Goal: Task Accomplishment & Management: Manage account settings

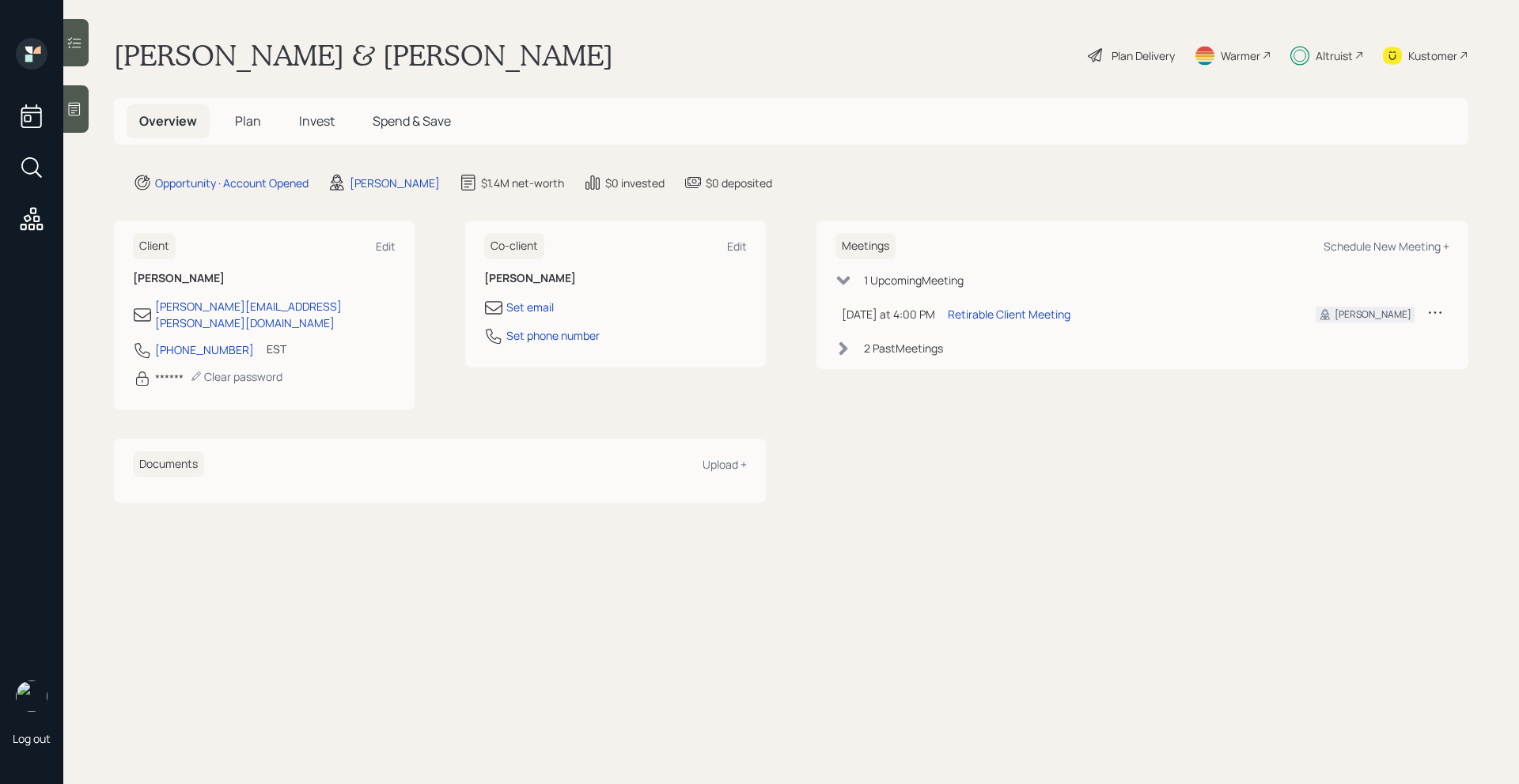
click at [1347, 51] on div "Altruist" at bounding box center [1334, 56] width 37 height 17
click at [1337, 61] on div "Altruist" at bounding box center [1334, 56] width 37 height 17
click at [1145, 54] on div "Plan Delivery" at bounding box center [1143, 56] width 64 height 17
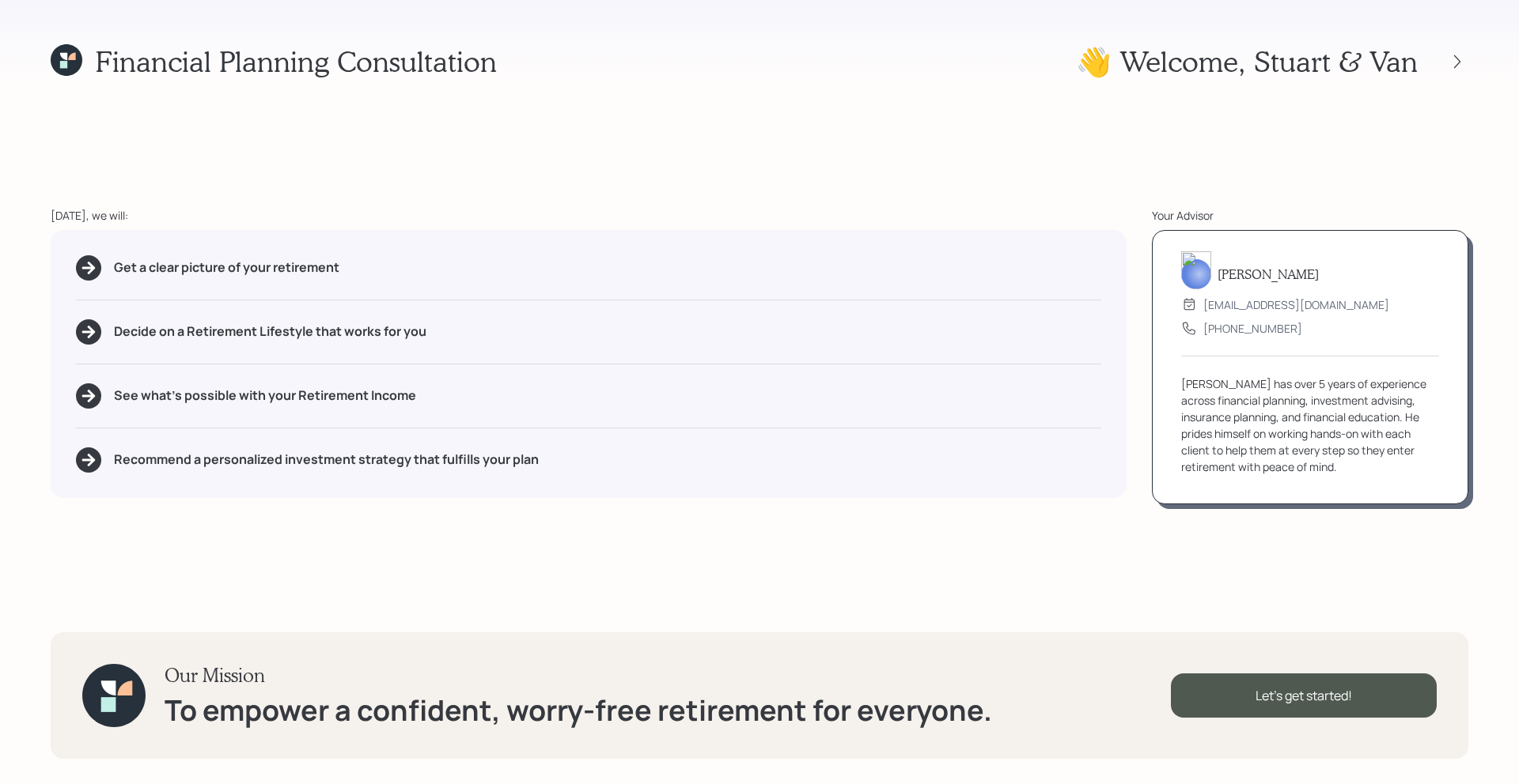
click at [1470, 72] on div "Financial Planning Consultation 👋 Welcome , [PERSON_NAME] & Van [DATE], we will…" at bounding box center [760, 392] width 1519 height 784
click at [1456, 66] on icon at bounding box center [1457, 61] width 6 height 13
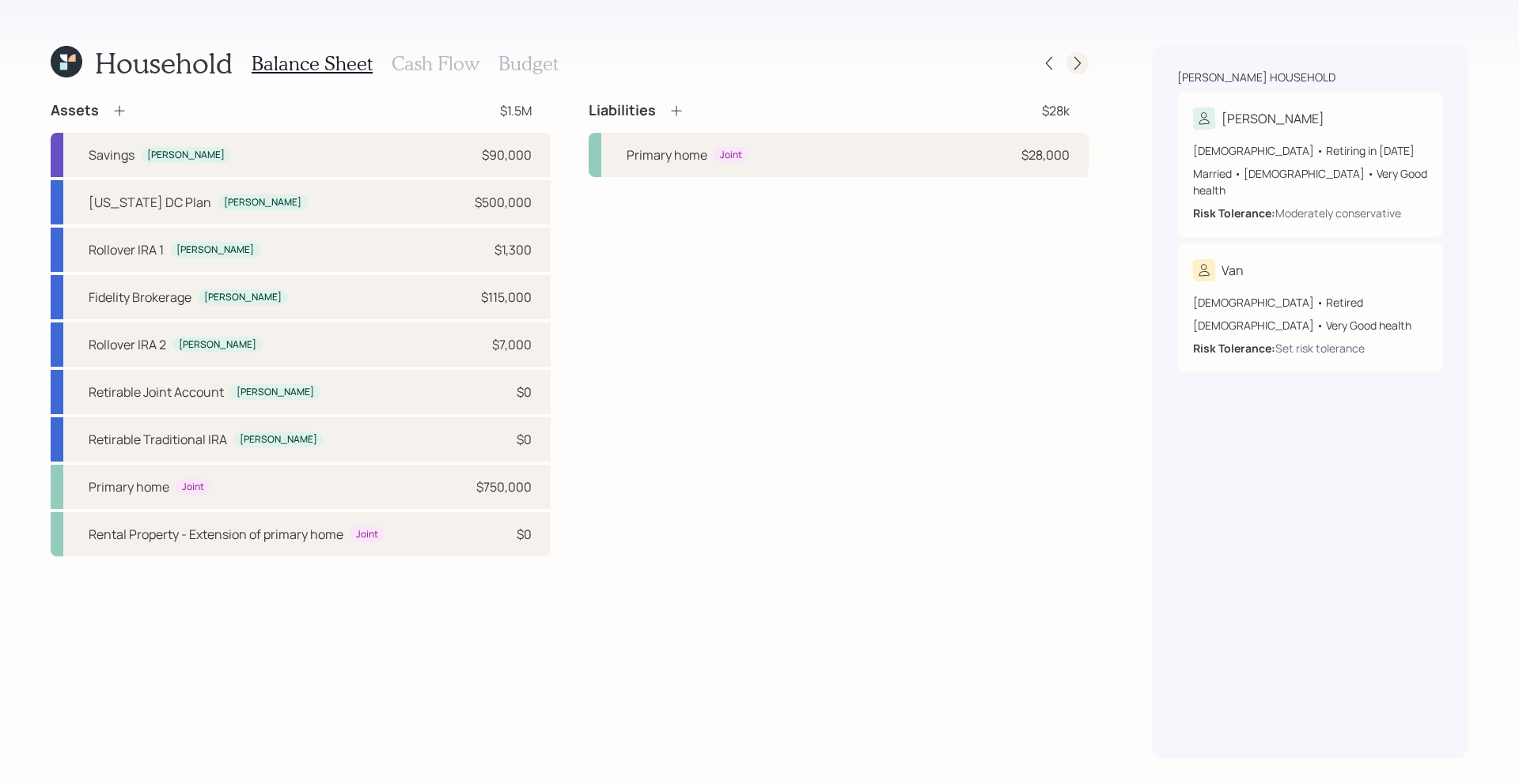
click at [1079, 72] on div at bounding box center [1077, 63] width 22 height 22
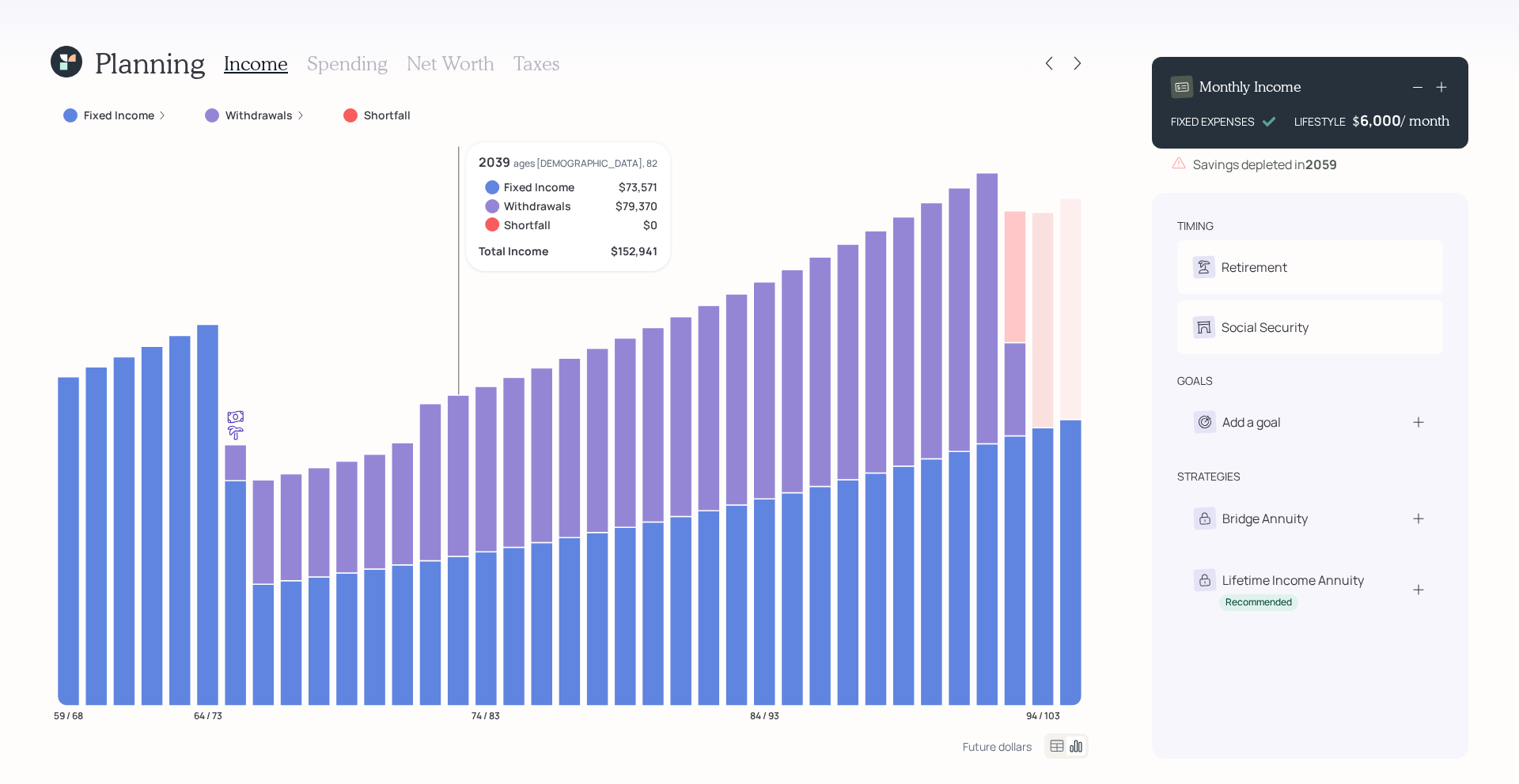
click at [67, 64] on icon at bounding box center [63, 66] width 7 height 7
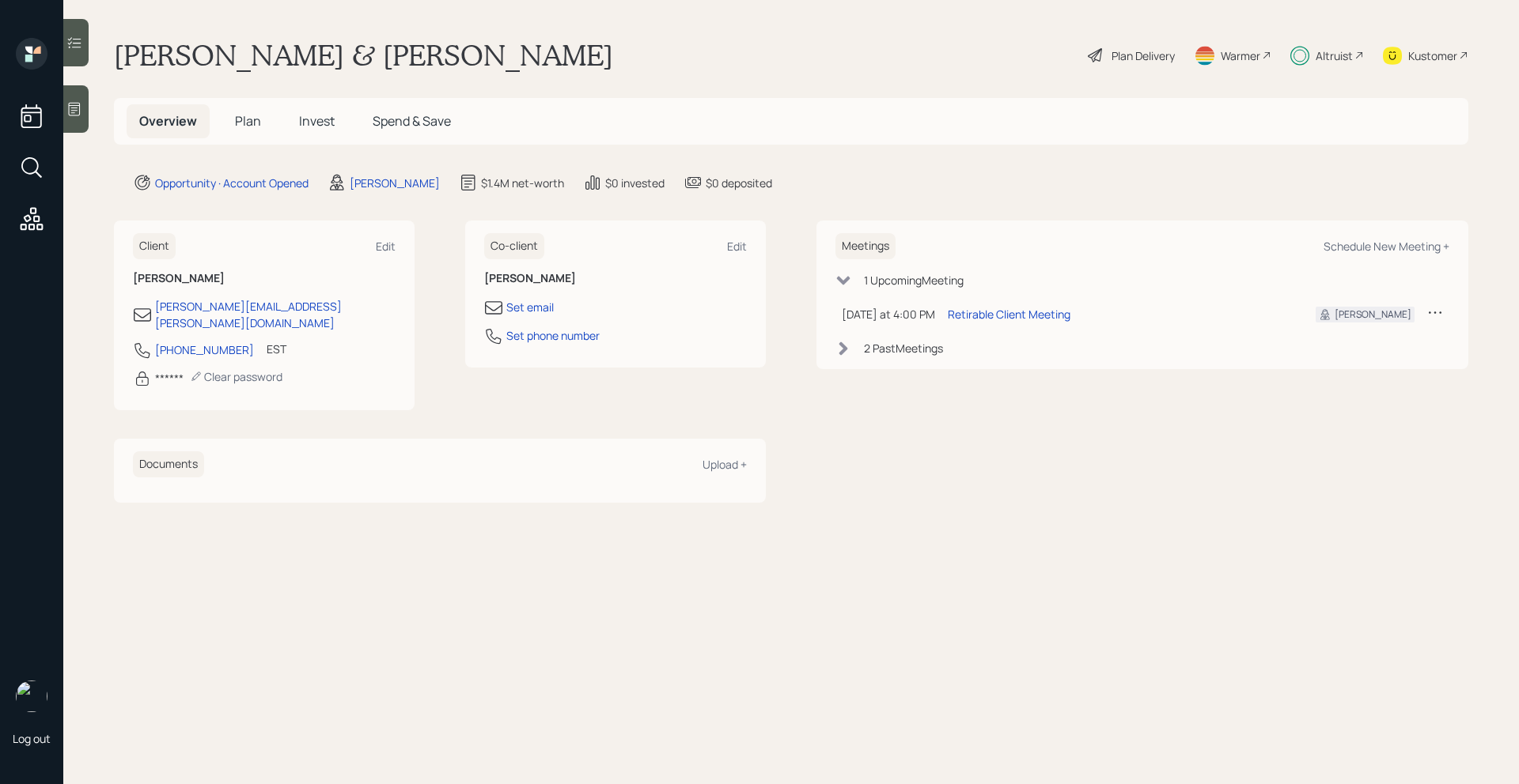
click at [244, 125] on span "Plan" at bounding box center [248, 121] width 26 height 17
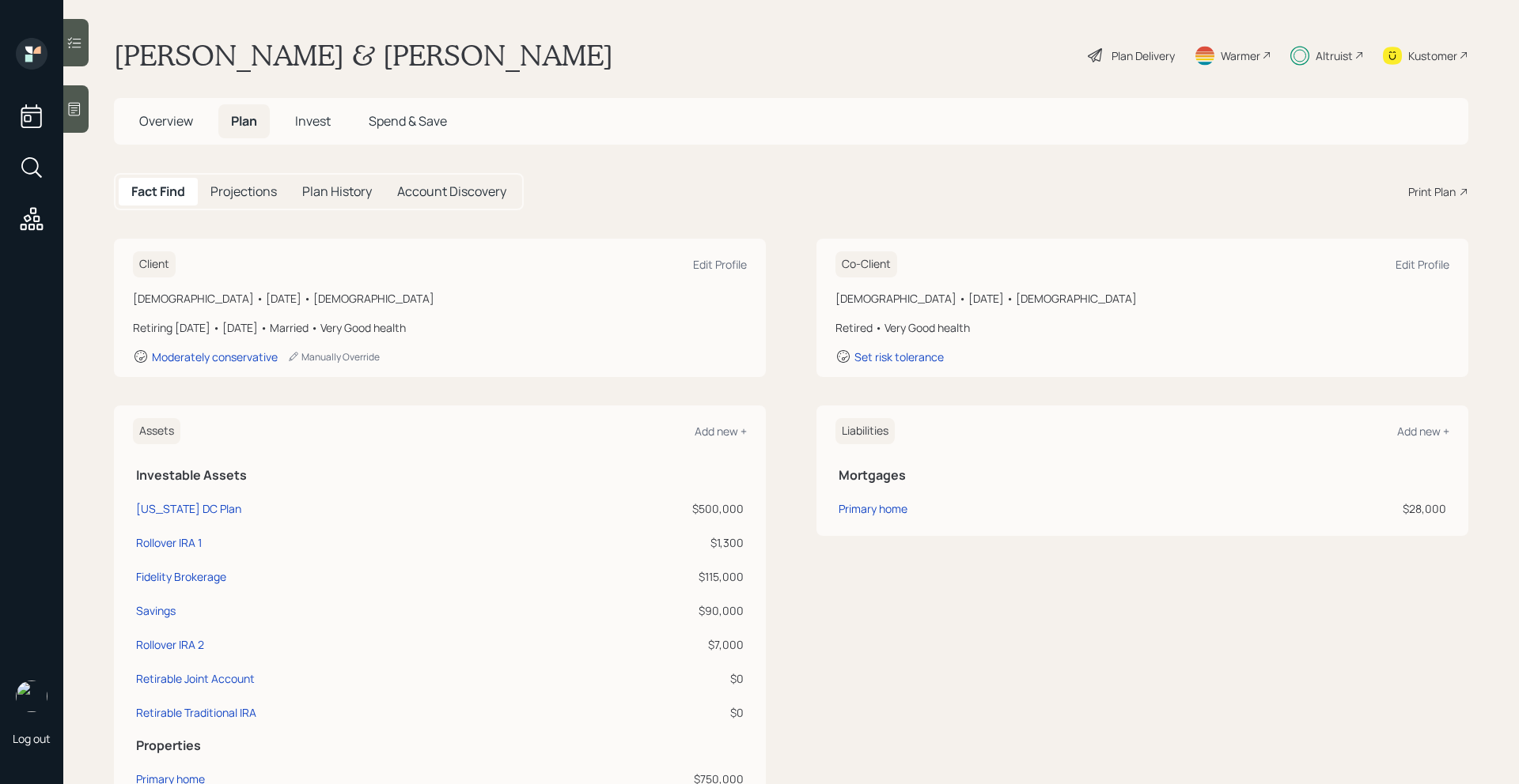
click at [313, 125] on span "Invest" at bounding box center [313, 121] width 36 height 17
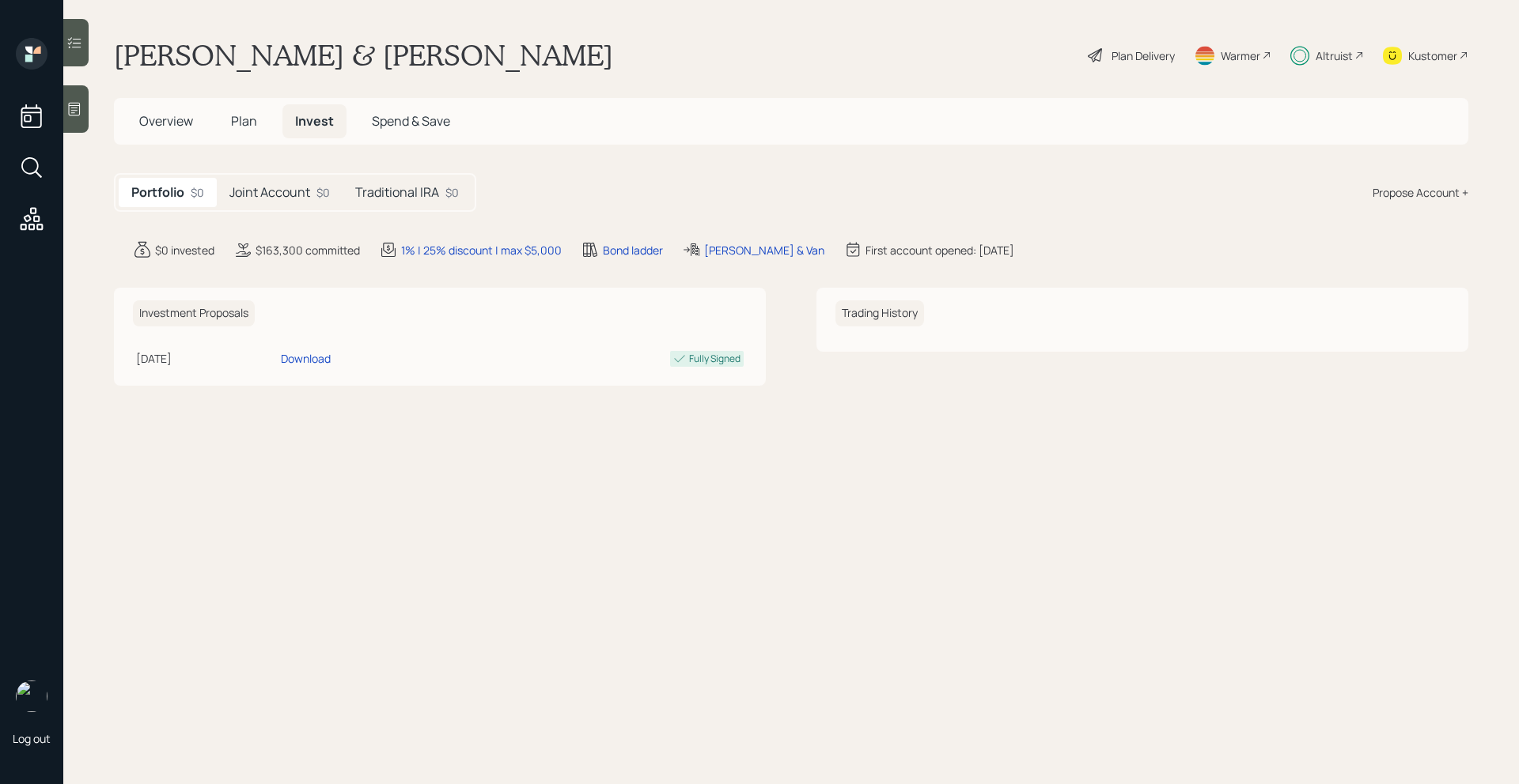
click at [306, 210] on div "Portfolio $0 Joint Account $0 Traditional IRA $0" at bounding box center [295, 192] width 363 height 39
click at [306, 195] on h5 "Joint Account" at bounding box center [269, 192] width 81 height 15
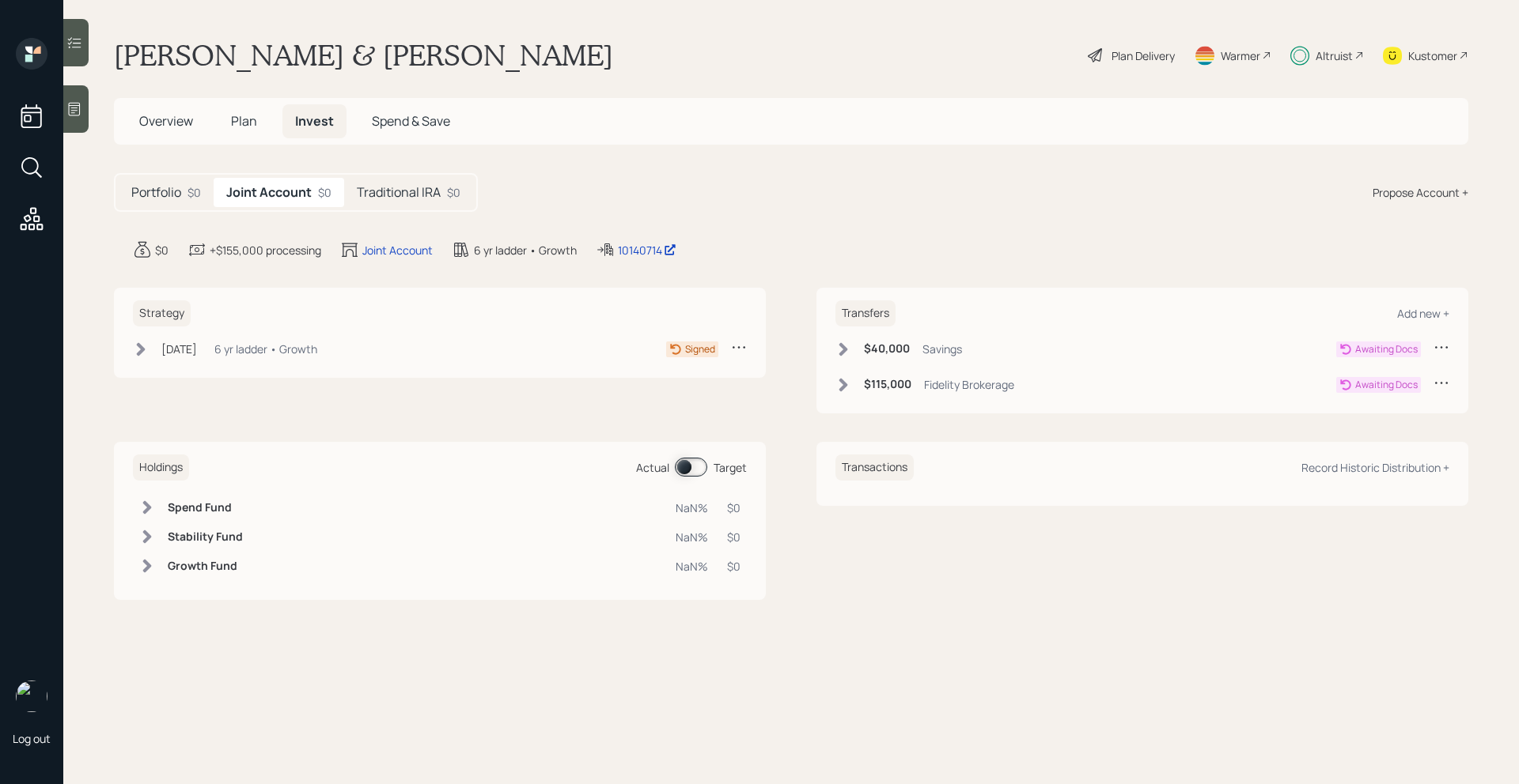
click at [846, 350] on icon at bounding box center [843, 349] width 9 height 13
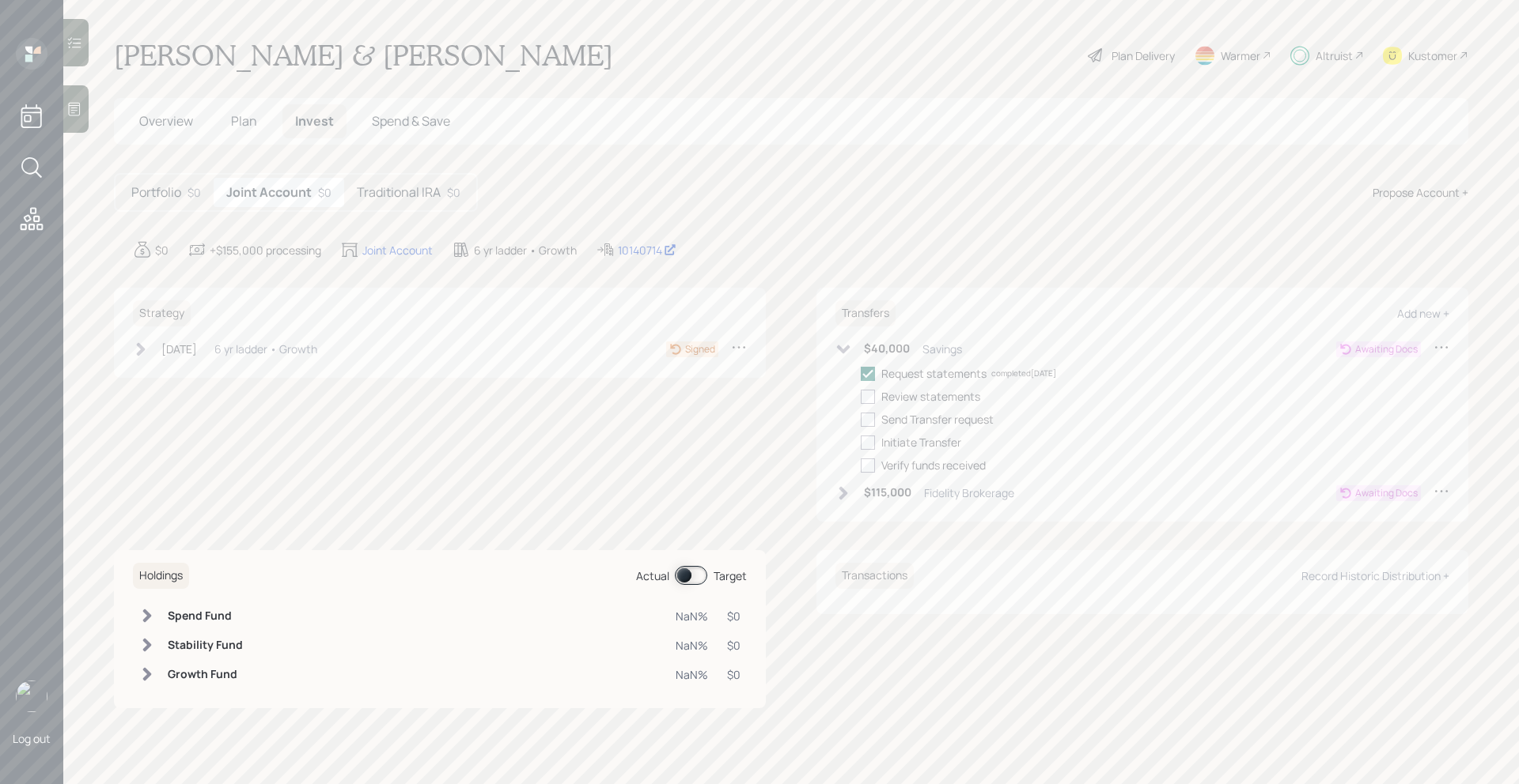
click at [842, 491] on icon at bounding box center [843, 492] width 9 height 13
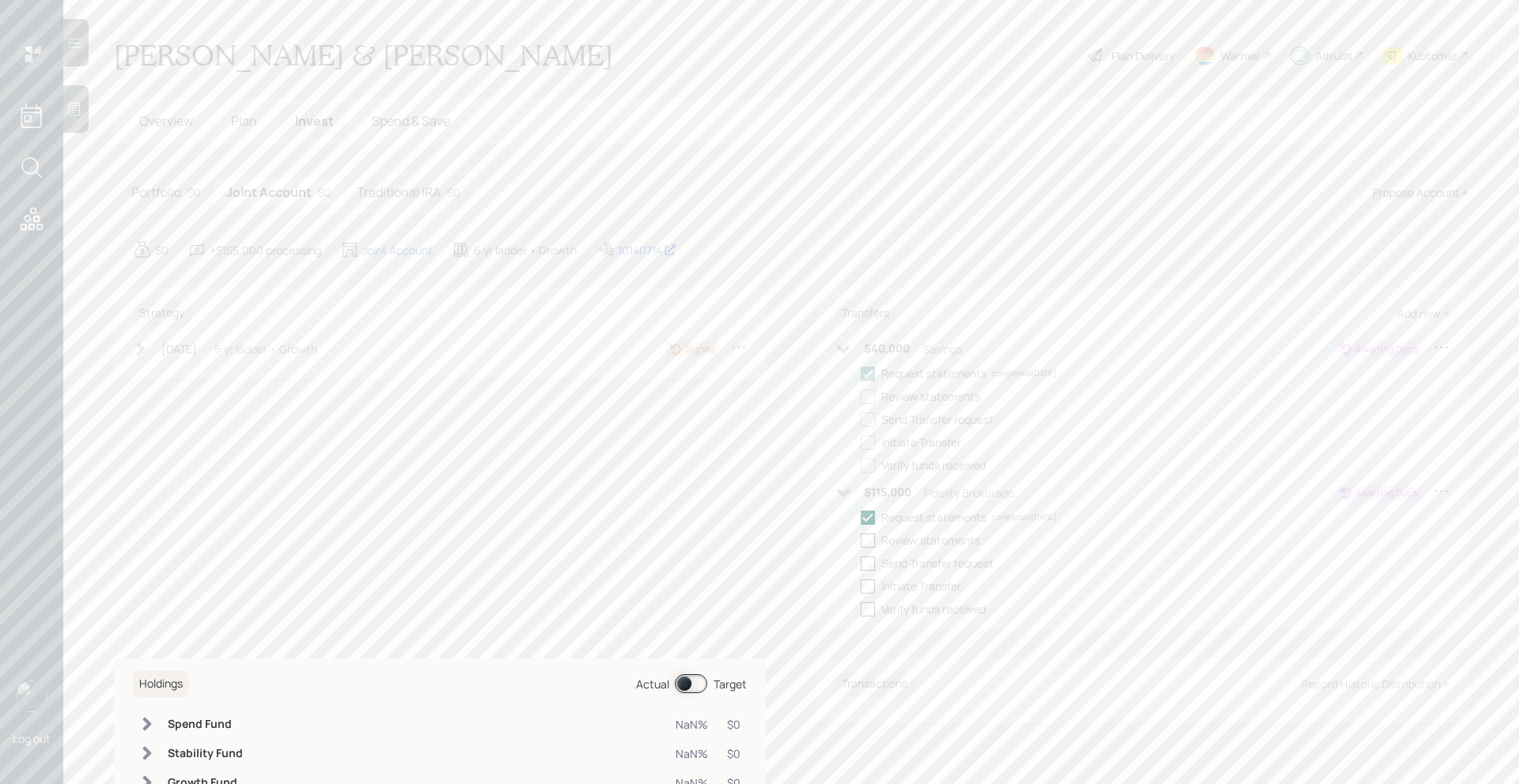
click at [846, 350] on icon at bounding box center [843, 349] width 13 height 9
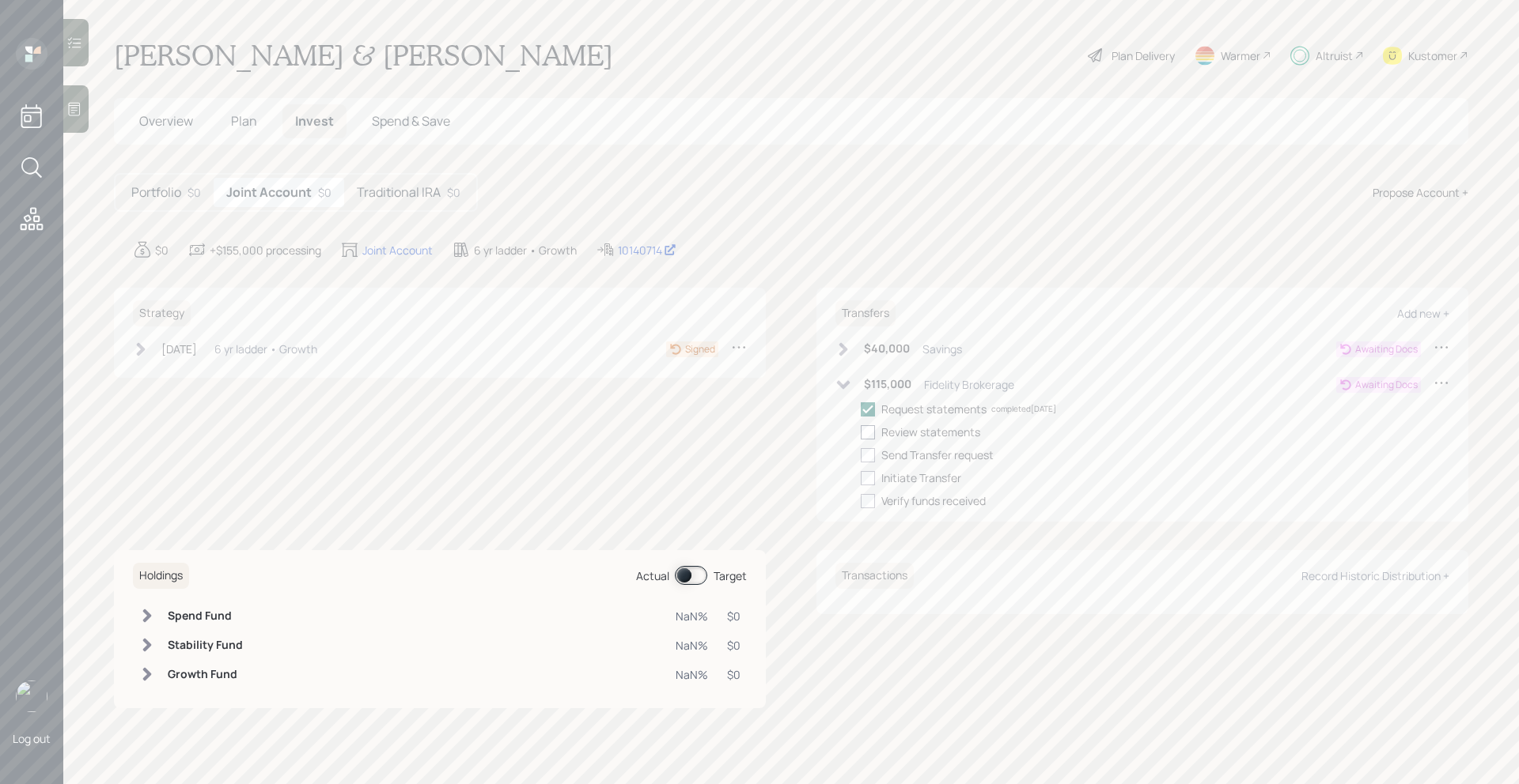
click at [868, 428] on div at bounding box center [868, 432] width 14 height 14
click at [861, 431] on input "checkbox" at bounding box center [860, 431] width 1 height 1
checkbox input "true"
click at [868, 454] on div at bounding box center [868, 455] width 14 height 14
click at [861, 454] on input "checkbox" at bounding box center [860, 454] width 1 height 1
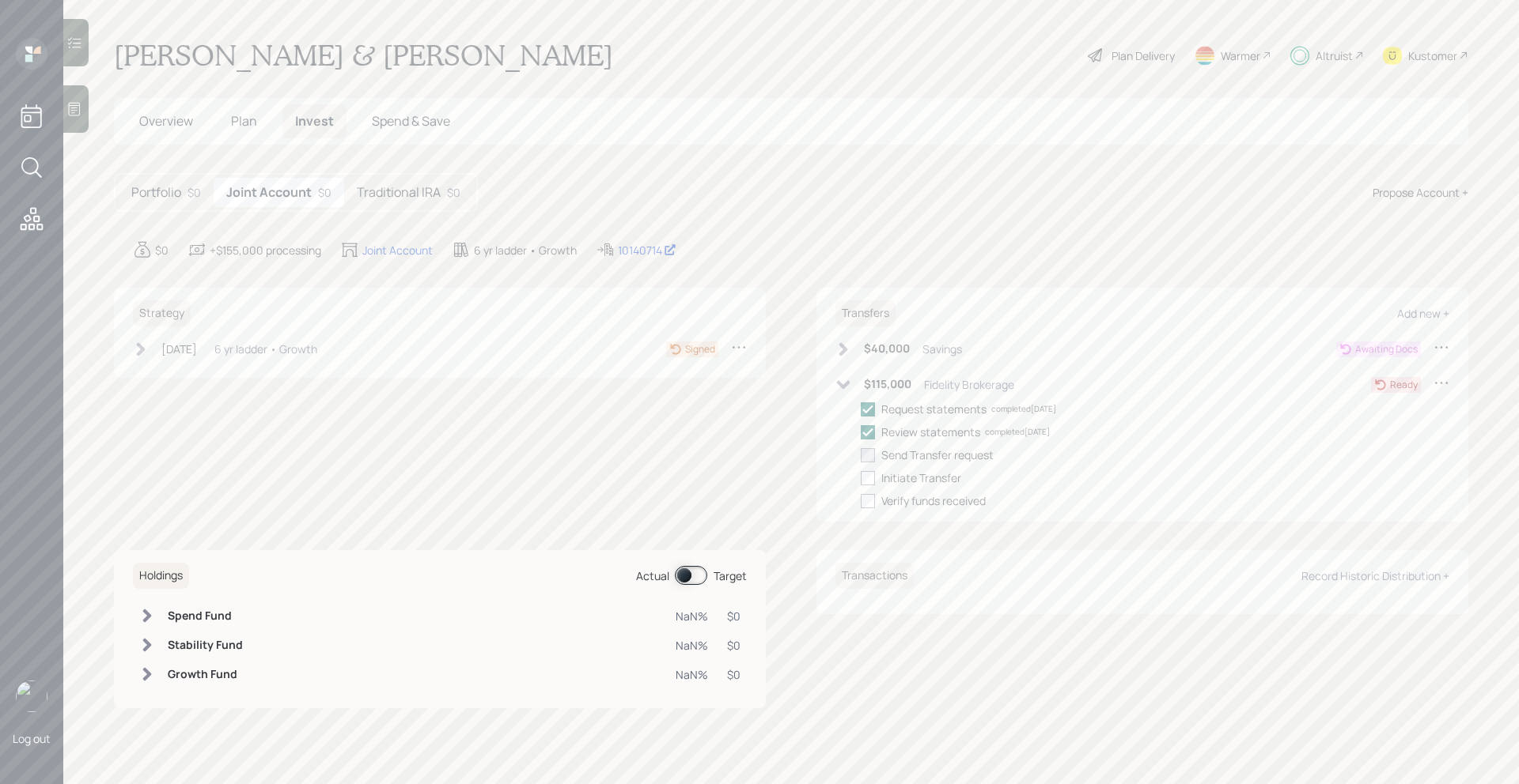
checkbox input "true"
click at [440, 196] on div "Traditional IRA $0" at bounding box center [408, 192] width 129 height 29
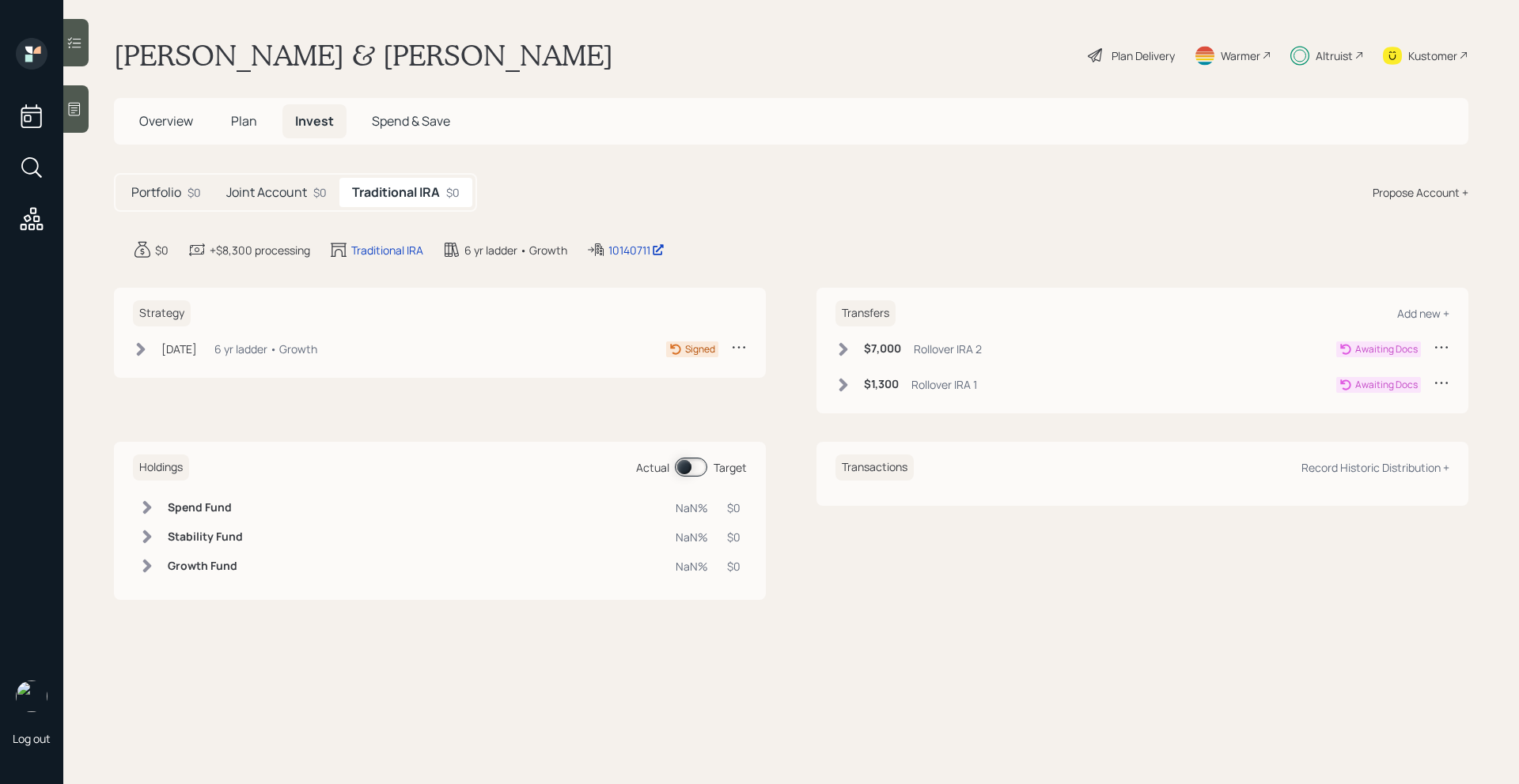
click at [840, 351] on icon at bounding box center [843, 350] width 16 height 16
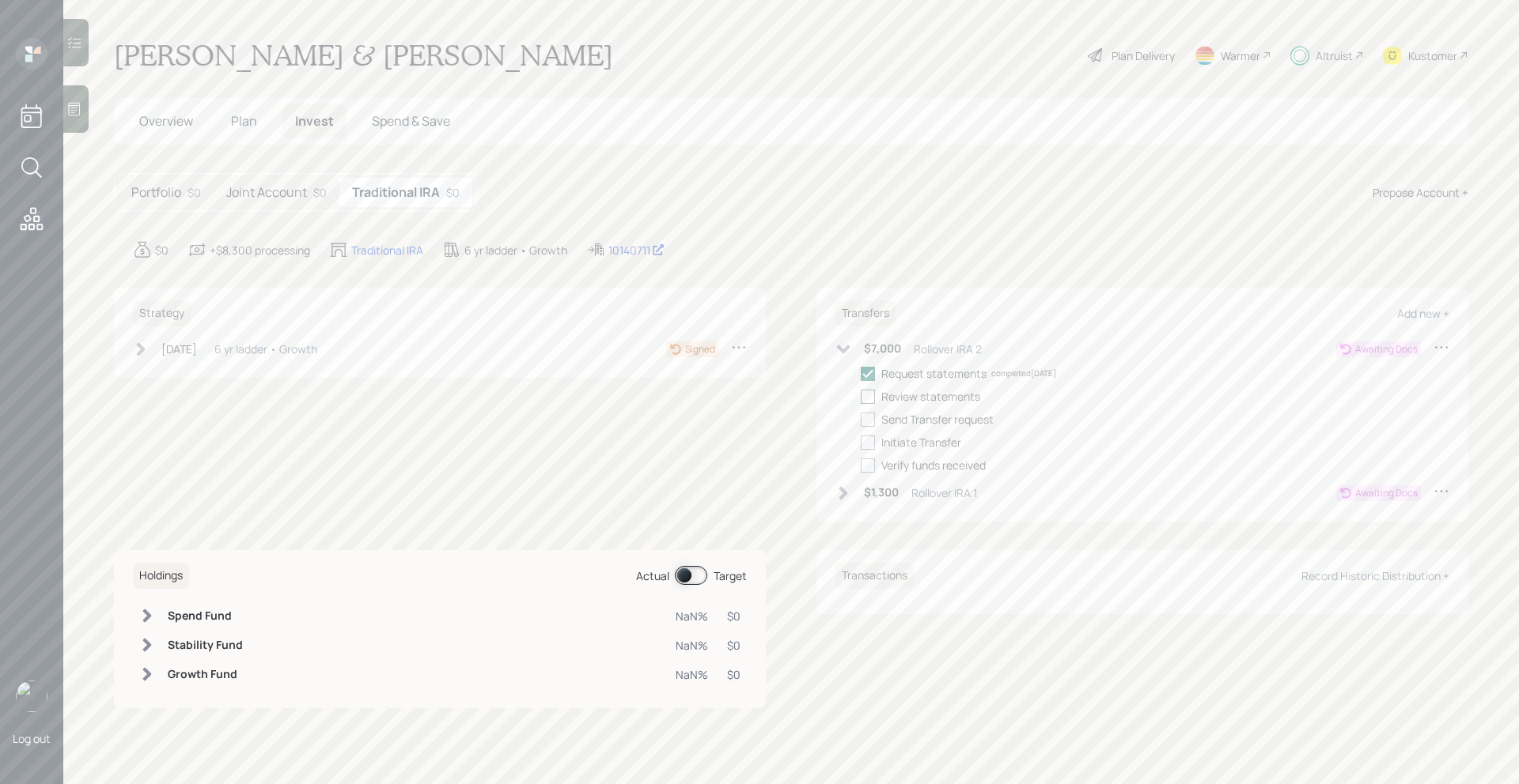
click at [865, 397] on div at bounding box center [868, 396] width 14 height 14
click at [861, 397] on input "checkbox" at bounding box center [860, 396] width 1 height 1
checkbox input "true"
click at [867, 416] on div at bounding box center [868, 419] width 14 height 14
click at [861, 419] on input "checkbox" at bounding box center [860, 419] width 1 height 1
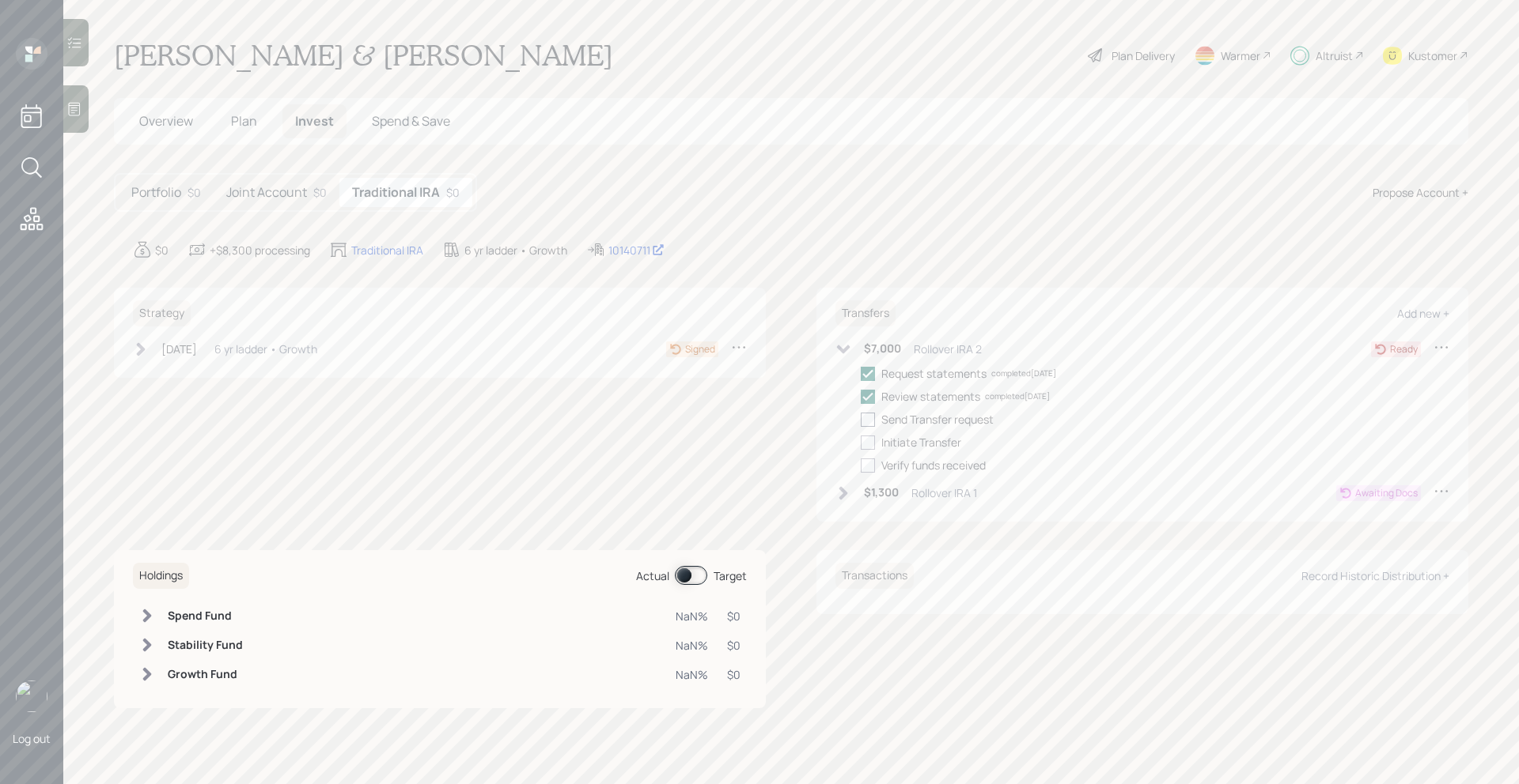
checkbox input "true"
click at [843, 347] on icon at bounding box center [843, 350] width 16 height 16
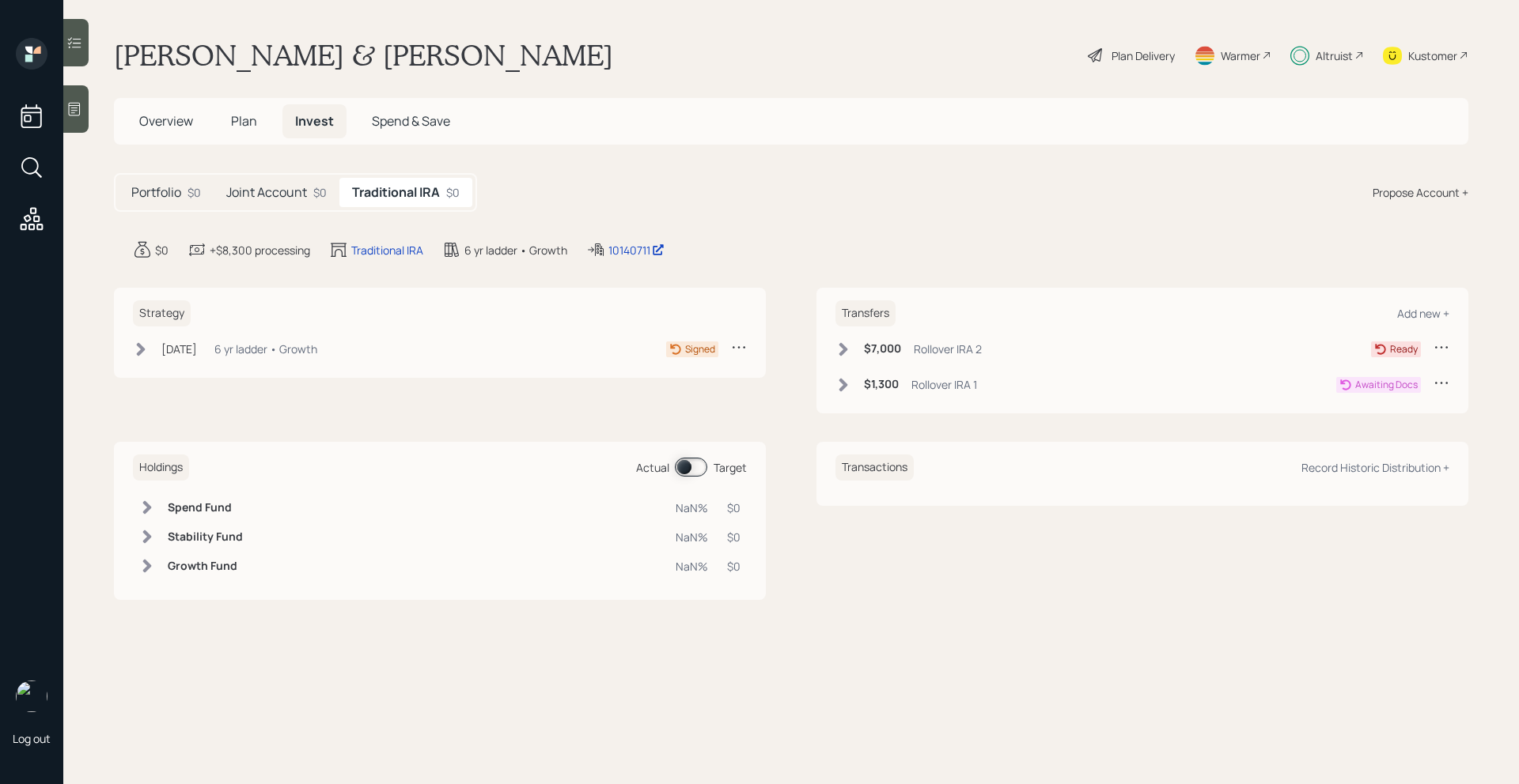
click at [843, 382] on icon at bounding box center [843, 384] width 9 height 13
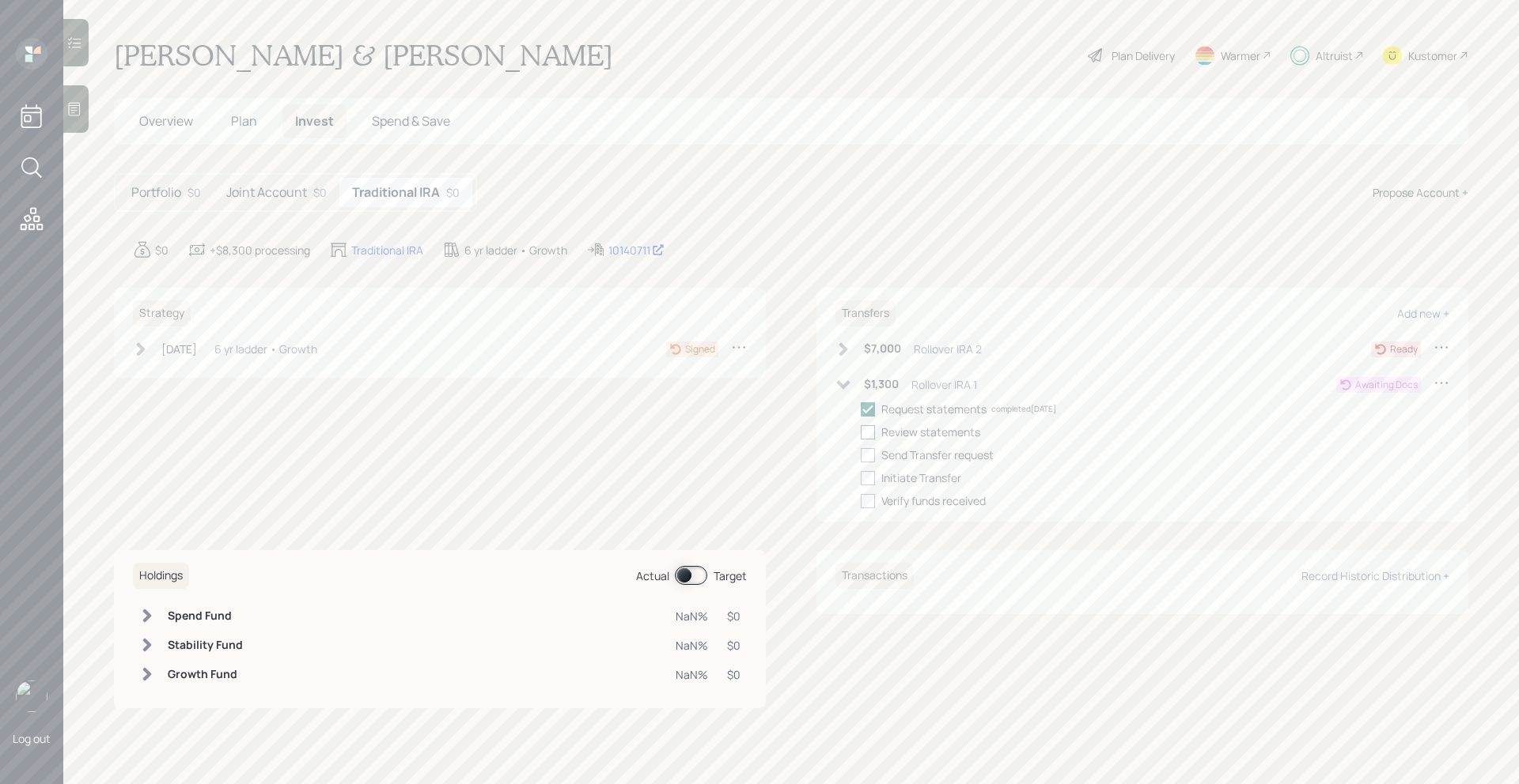
click at [872, 435] on div at bounding box center [868, 432] width 14 height 14
click at [861, 432] on input "checkbox" at bounding box center [860, 431] width 1 height 1
checkbox input "true"
click at [872, 455] on div at bounding box center [868, 455] width 14 height 14
click at [861, 455] on input "checkbox" at bounding box center [860, 454] width 1 height 1
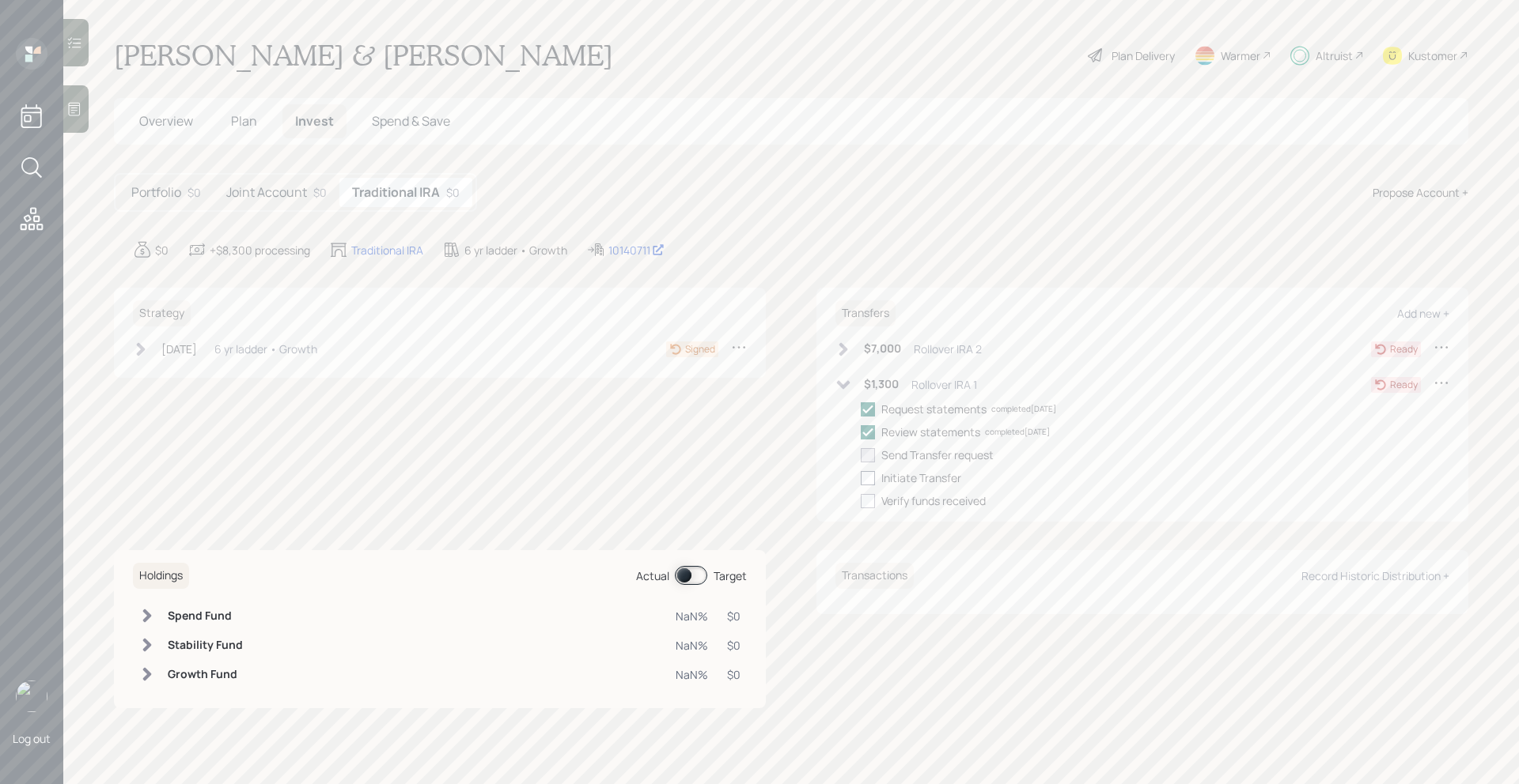
checkbox input "true"
click at [843, 386] on icon at bounding box center [843, 385] width 13 height 9
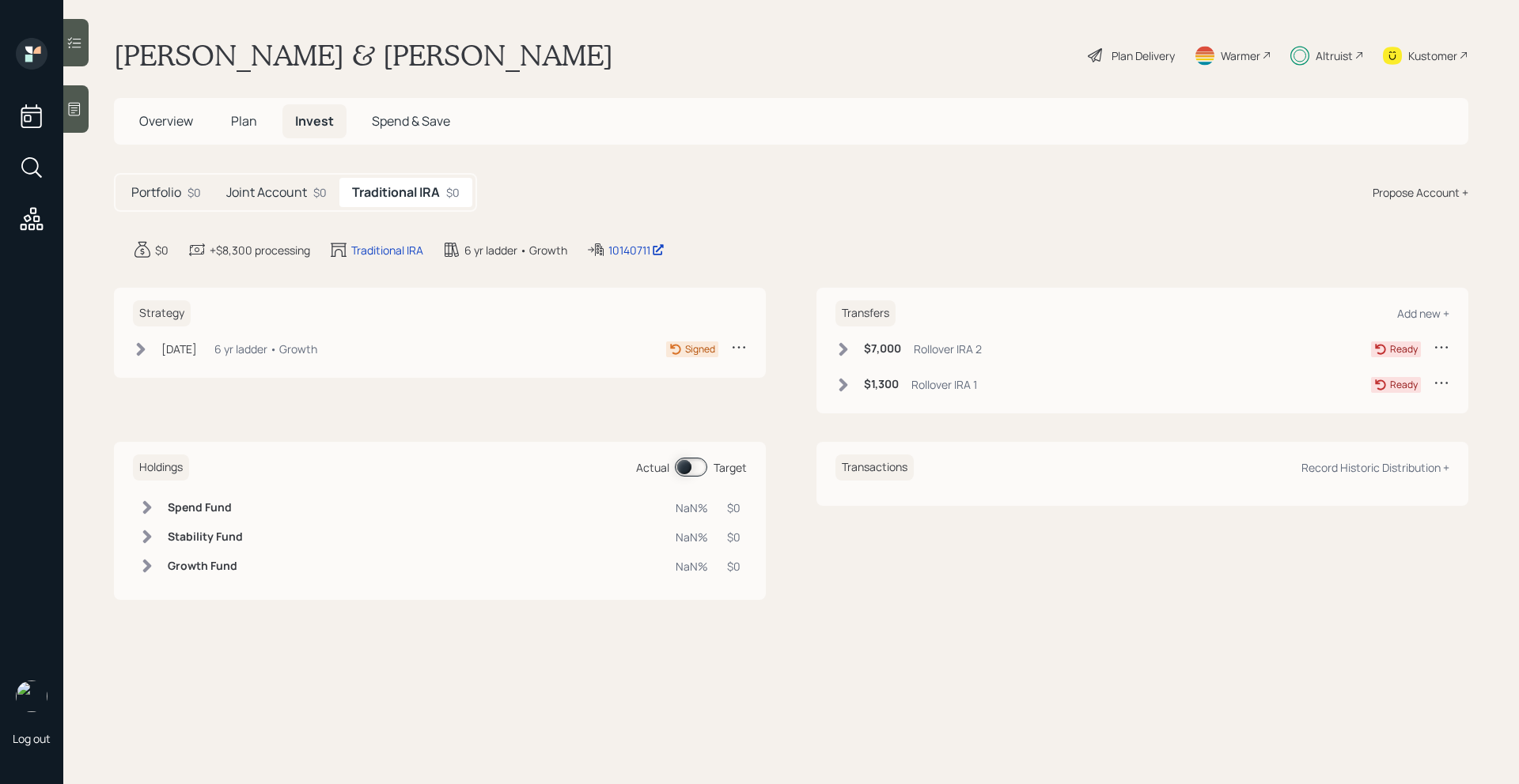
click at [266, 192] on h5 "Joint Account" at bounding box center [266, 192] width 81 height 15
click at [839, 384] on icon at bounding box center [843, 386] width 16 height 16
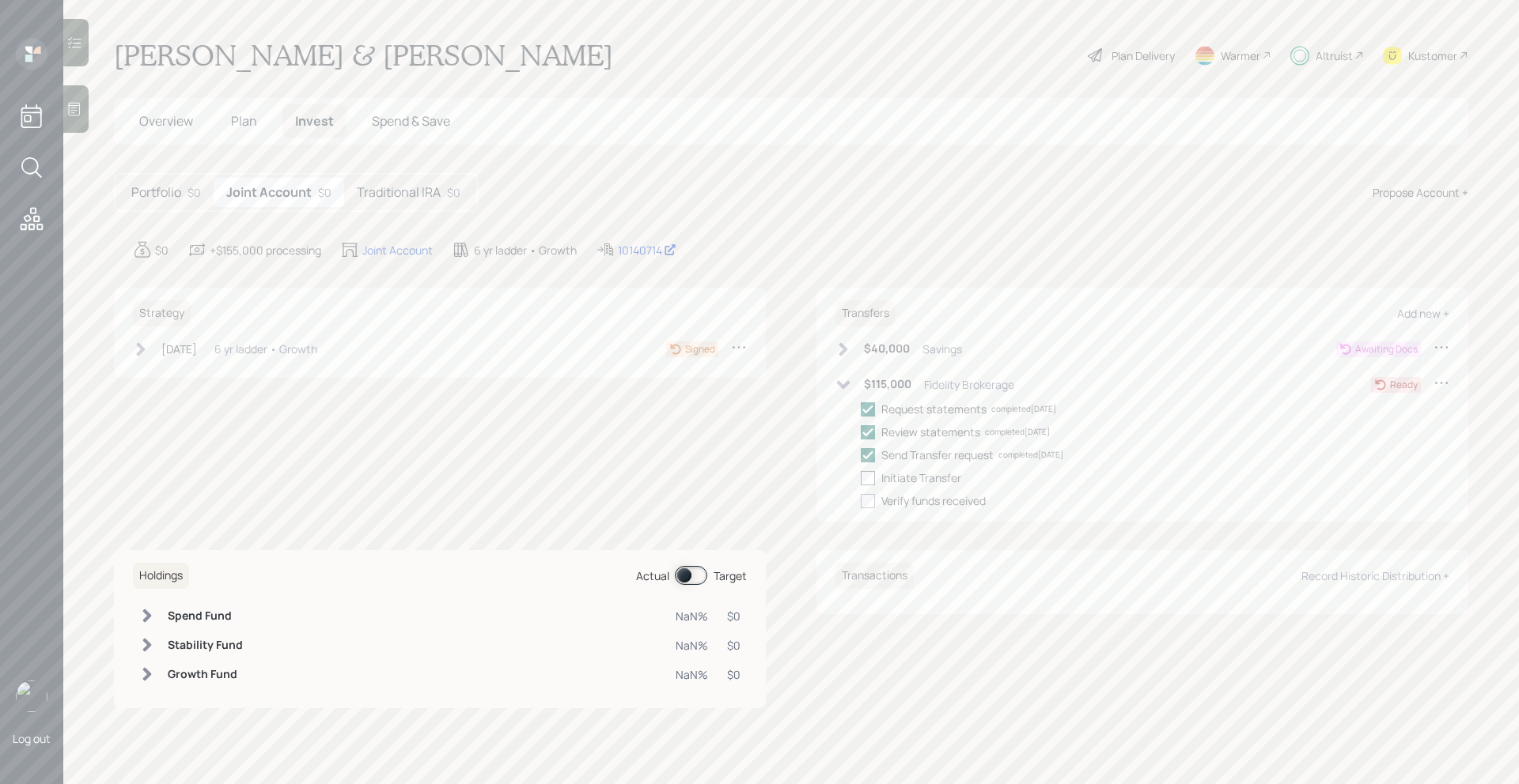
click at [870, 482] on div at bounding box center [868, 478] width 14 height 14
click at [861, 478] on input "checkbox" at bounding box center [860, 477] width 1 height 1
checkbox input "true"
click at [432, 201] on div "Traditional IRA $0" at bounding box center [408, 192] width 129 height 29
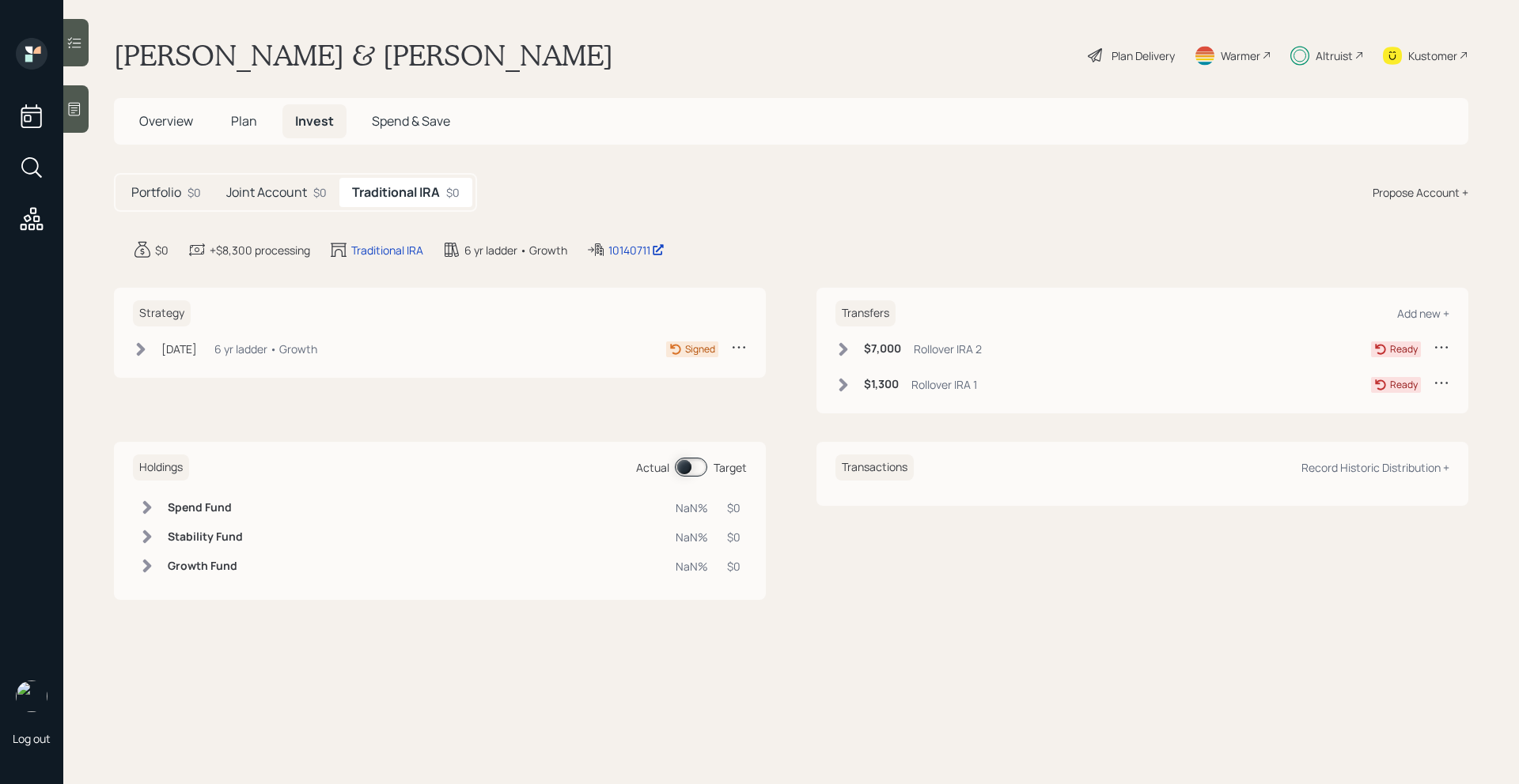
click at [838, 355] on icon at bounding box center [843, 350] width 16 height 16
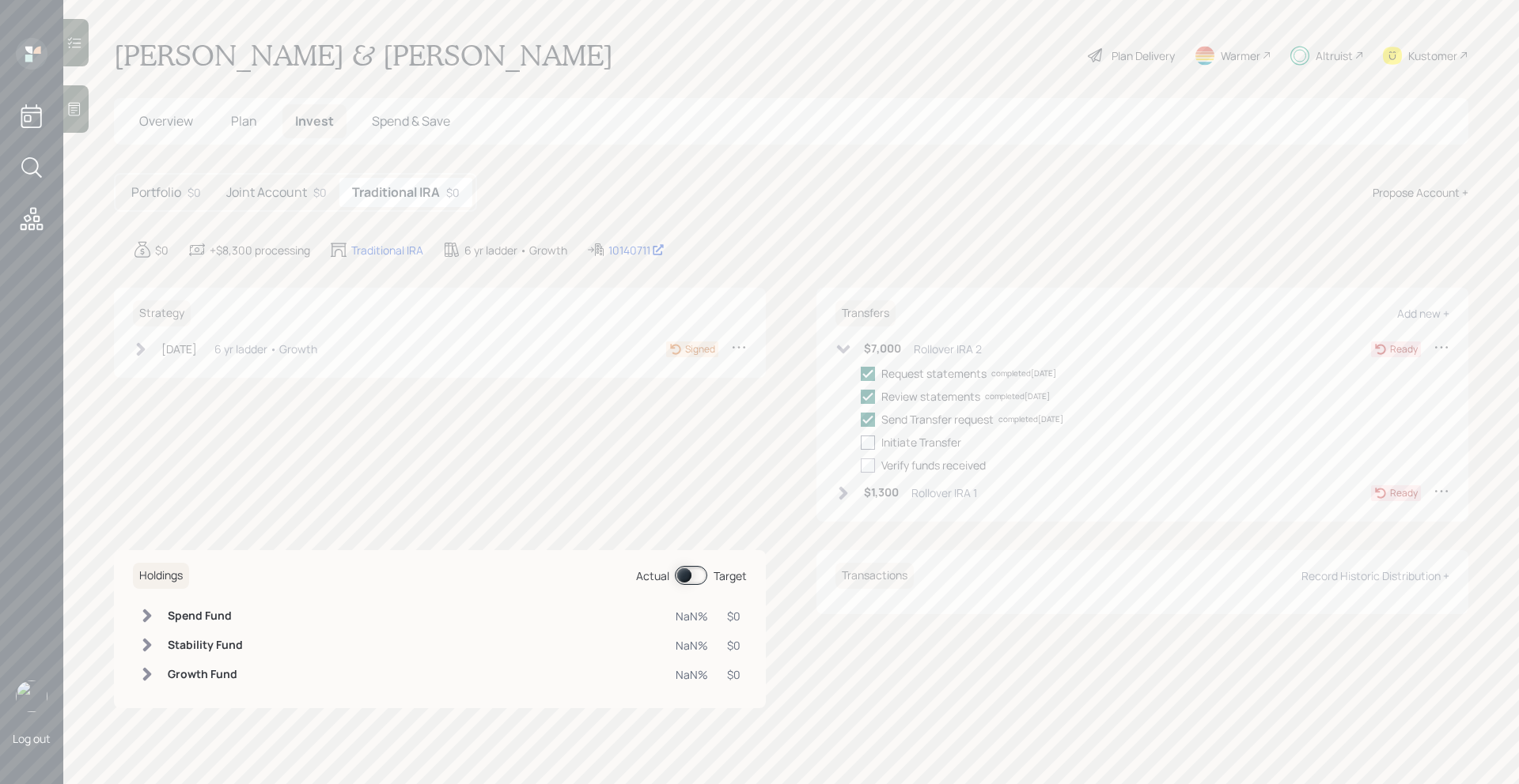
click at [870, 445] on div at bounding box center [868, 442] width 14 height 14
click at [861, 443] on input "checkbox" at bounding box center [860, 442] width 1 height 1
checkbox input "true"
click at [849, 488] on icon at bounding box center [843, 493] width 16 height 16
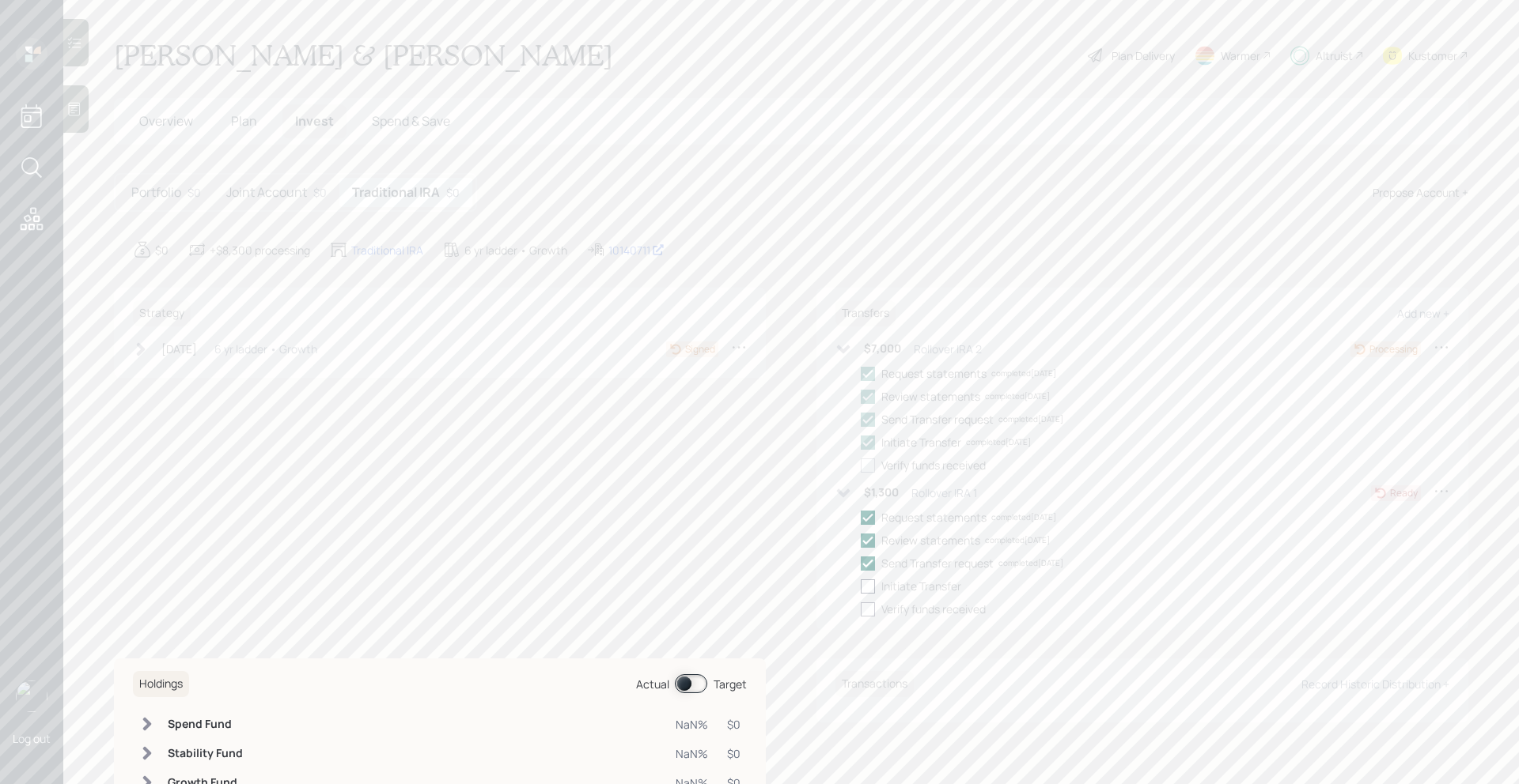
click at [865, 589] on div at bounding box center [868, 587] width 14 height 14
click at [861, 587] on input "checkbox" at bounding box center [860, 586] width 1 height 1
checkbox input "true"
click at [836, 352] on icon at bounding box center [843, 350] width 16 height 16
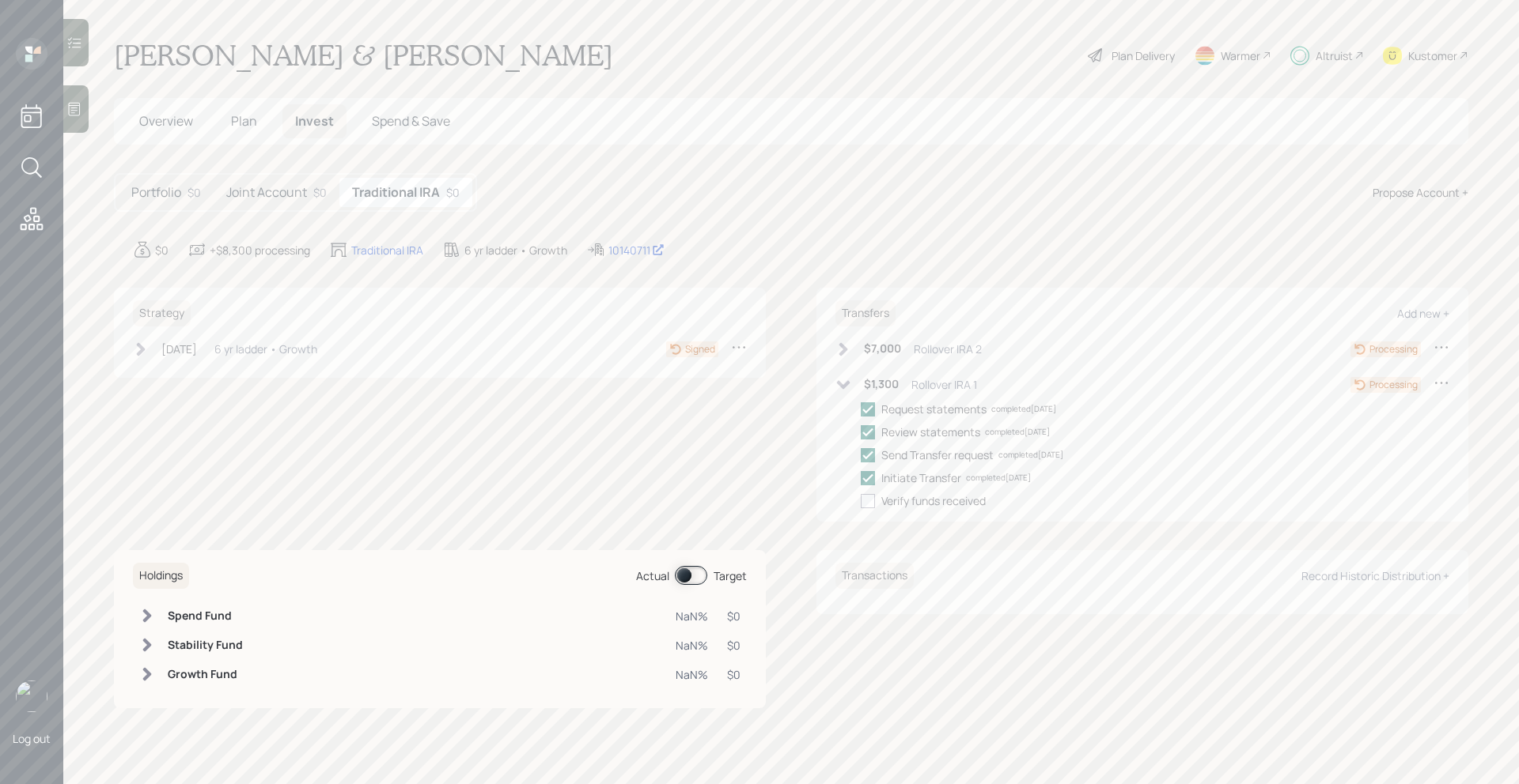
click at [836, 381] on icon at bounding box center [843, 386] width 16 height 16
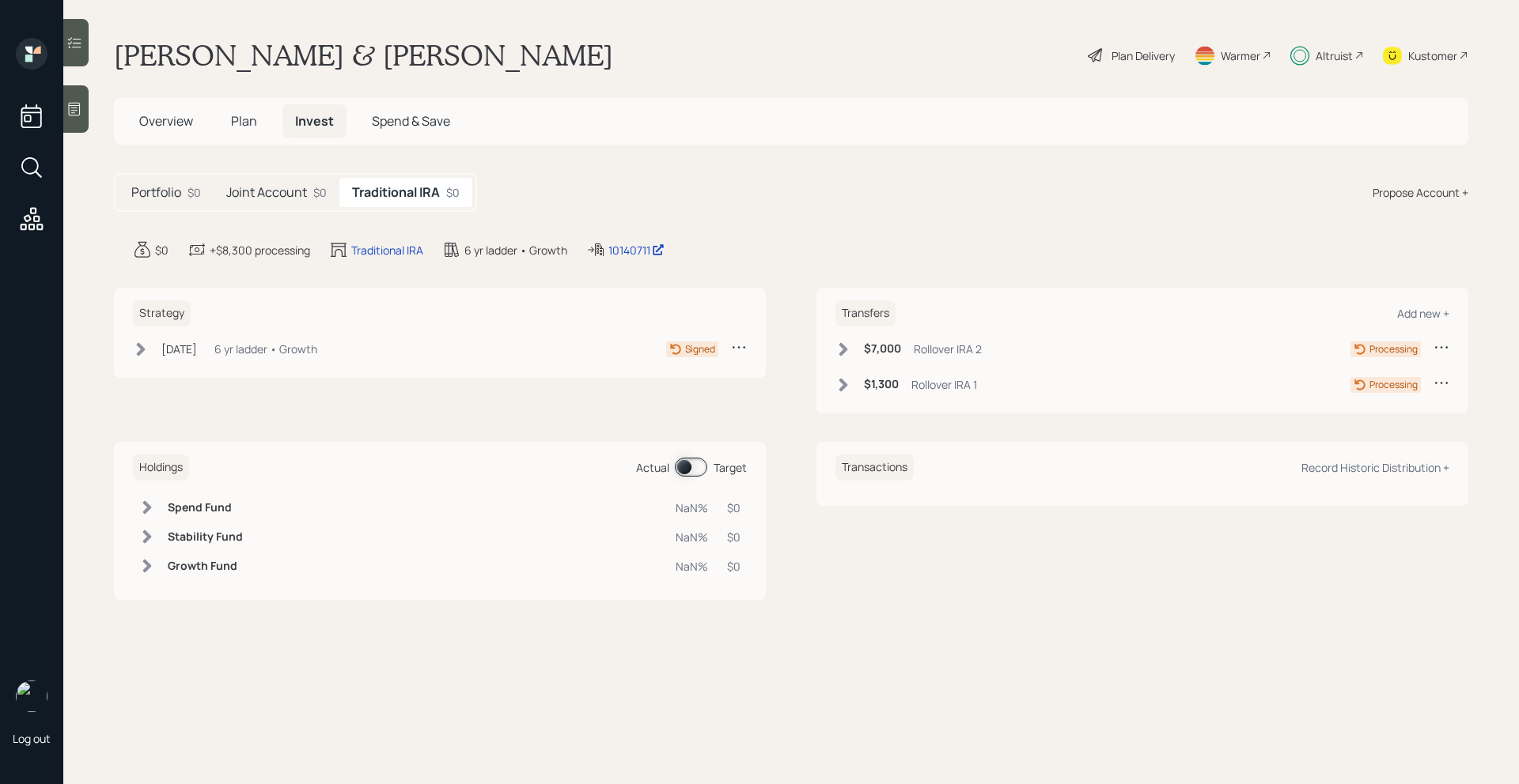
click at [240, 192] on h5 "Joint Account" at bounding box center [266, 192] width 81 height 15
click at [249, 117] on span "Plan" at bounding box center [244, 121] width 26 height 17
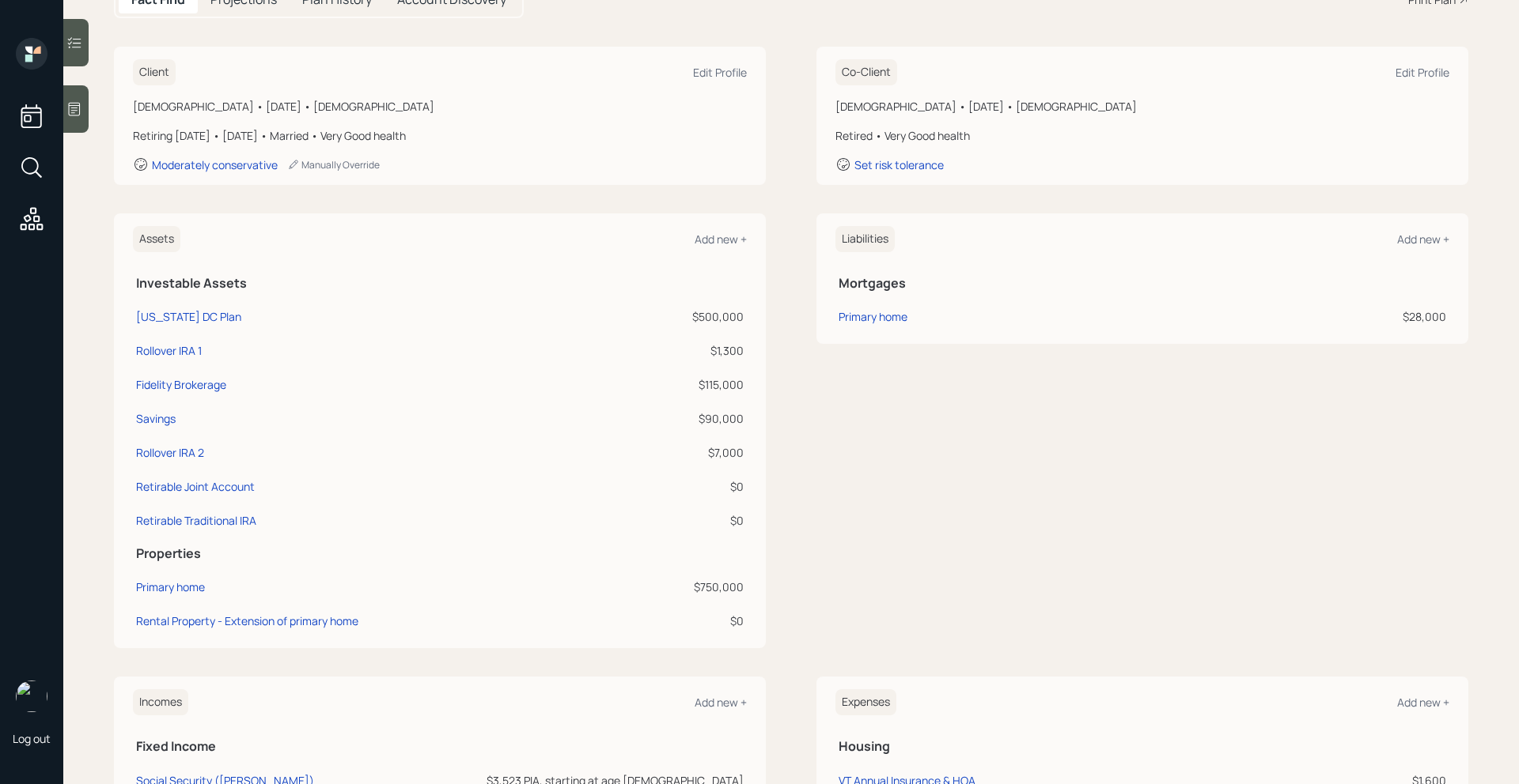
scroll to position [211, 0]
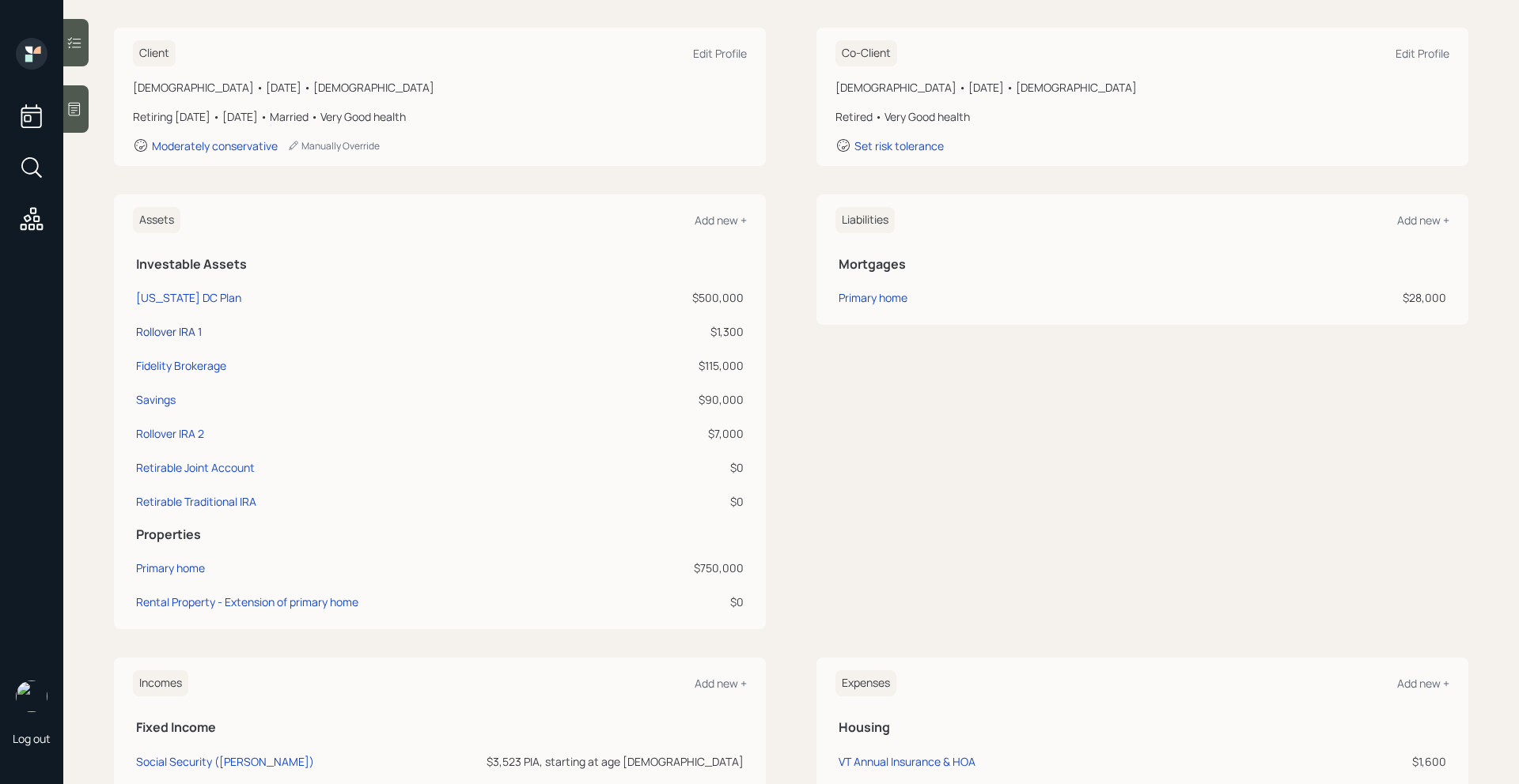
click at [188, 326] on div "Rollover IRA 1" at bounding box center [169, 332] width 66 height 17
select select "ira"
select select "balanced"
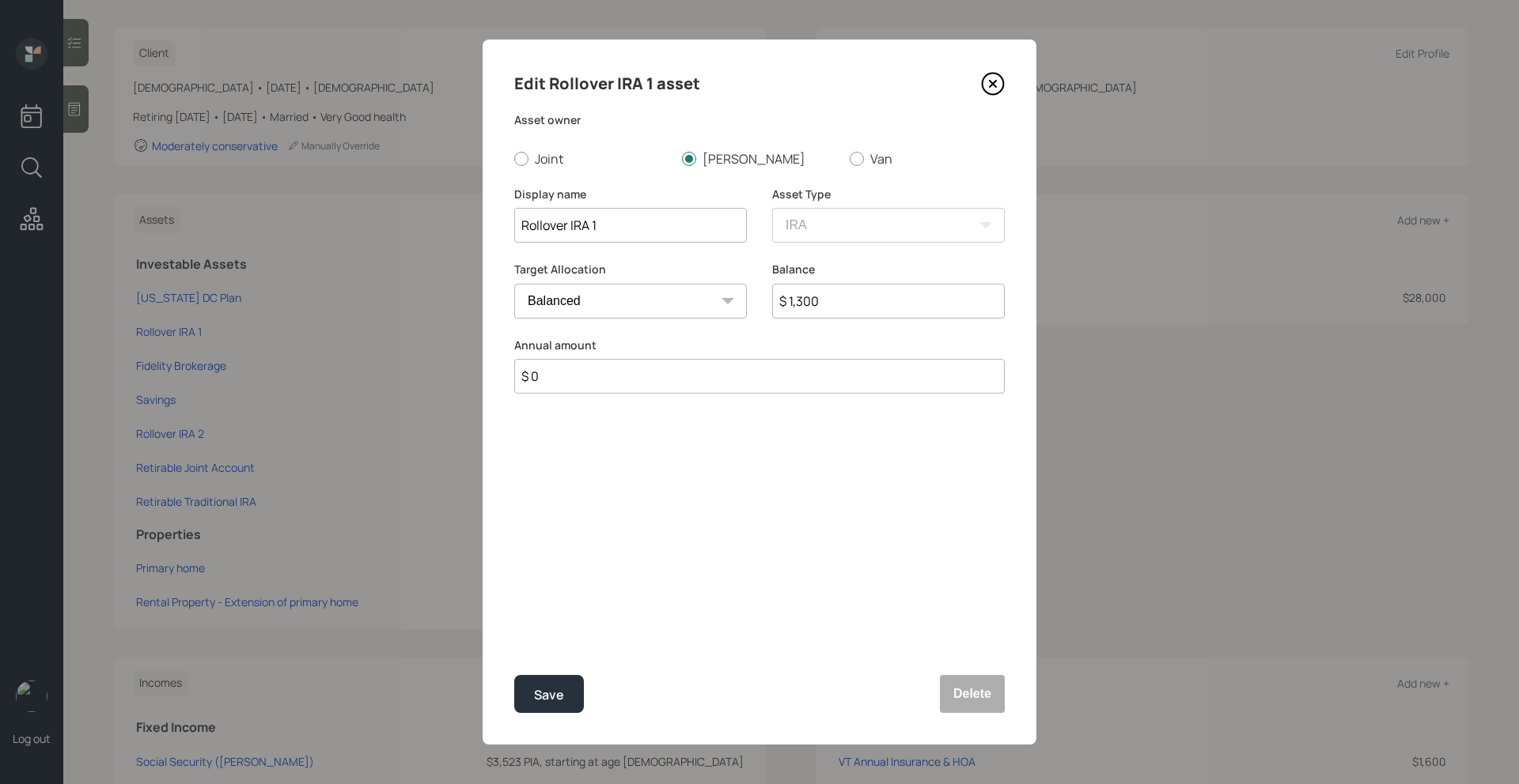
click at [1000, 80] on icon at bounding box center [993, 84] width 24 height 24
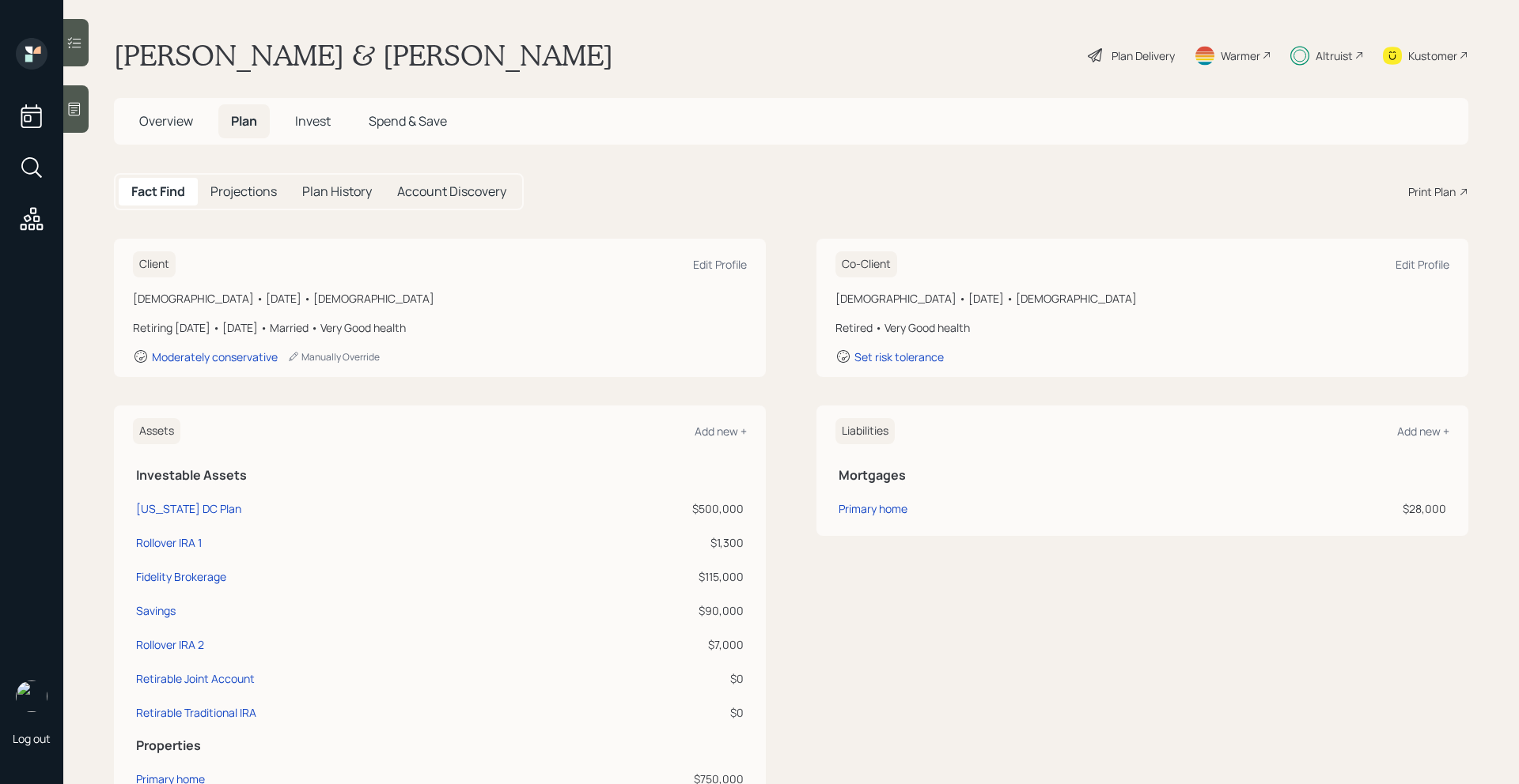
click at [321, 127] on span "Invest" at bounding box center [313, 121] width 36 height 17
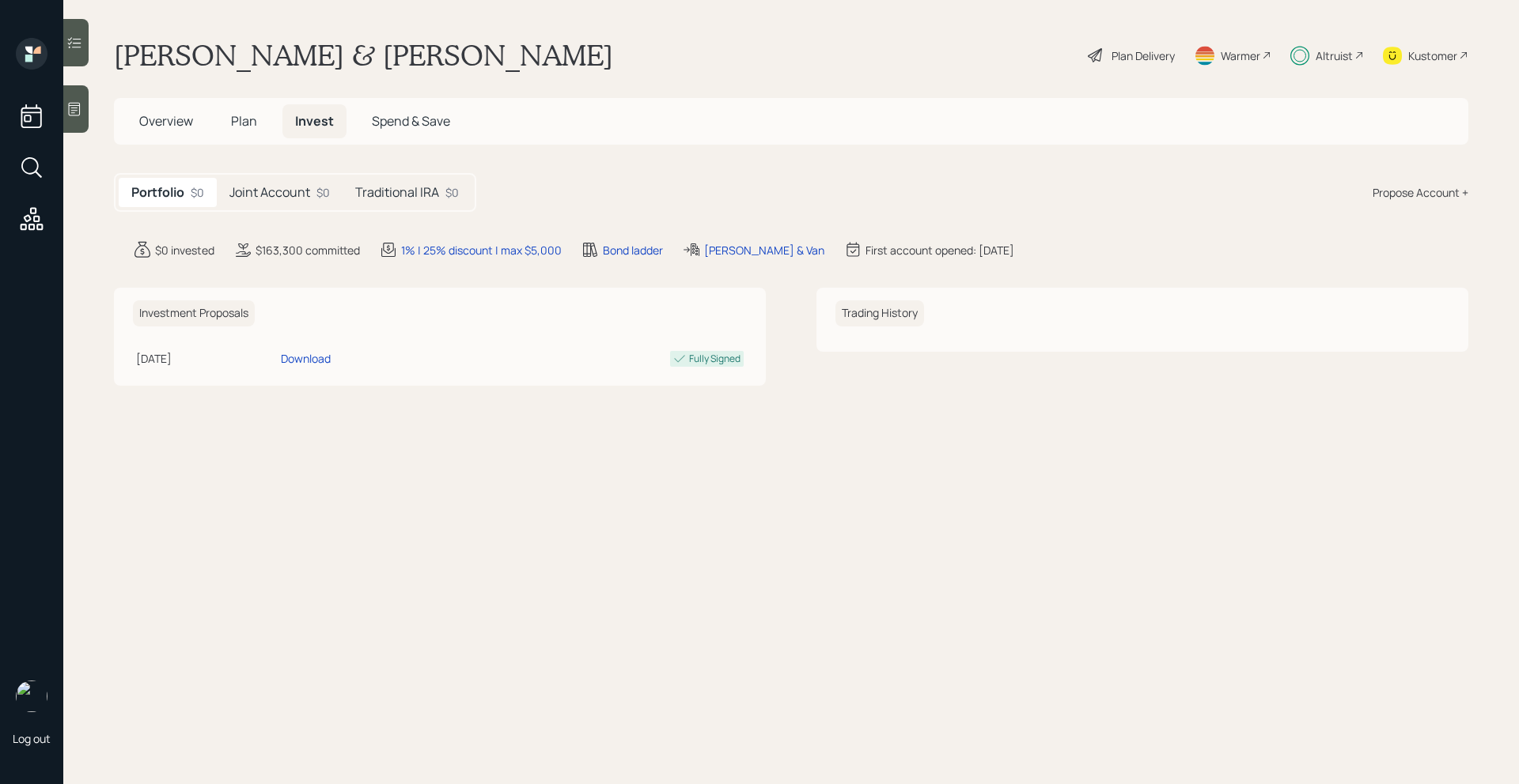
click at [295, 191] on h5 "Joint Account" at bounding box center [269, 192] width 81 height 15
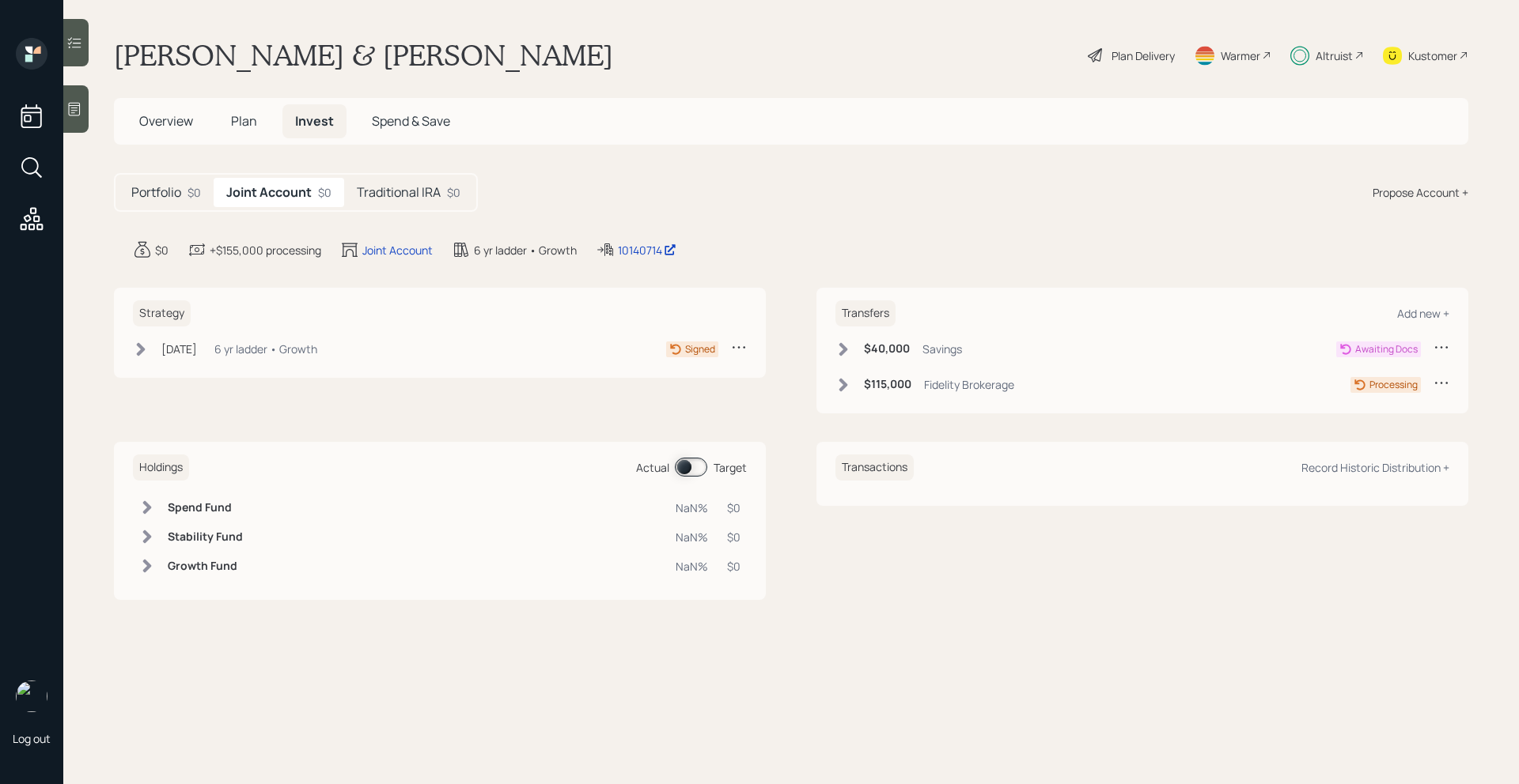
click at [193, 195] on div "$0" at bounding box center [193, 192] width 13 height 17
